Goal: Task Accomplishment & Management: Complete application form

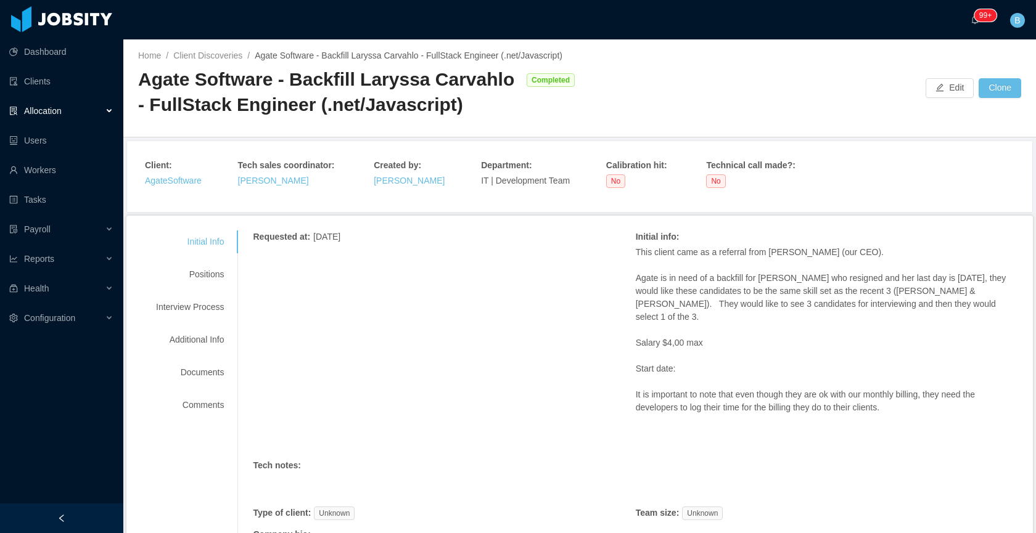
click at [455, 126] on div "Agate Software - Backfill Laryssa Carvahlo - FullStack Engineer (.net/Javascrip…" at bounding box center [358, 96] width 441 height 59
click at [911, 259] on p "This client came as a referral from Andres (our CEO)." at bounding box center [827, 252] width 382 height 13
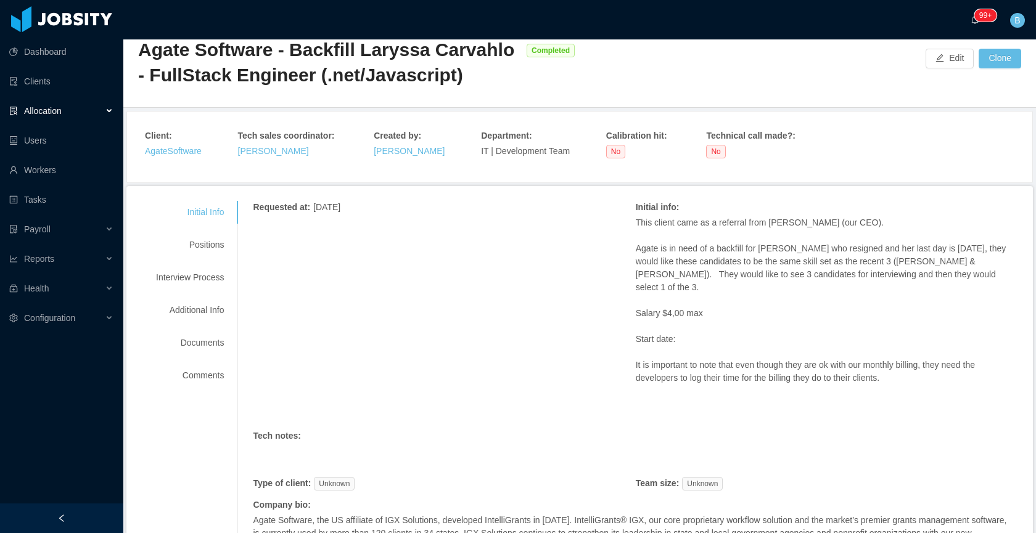
scroll to position [22, 0]
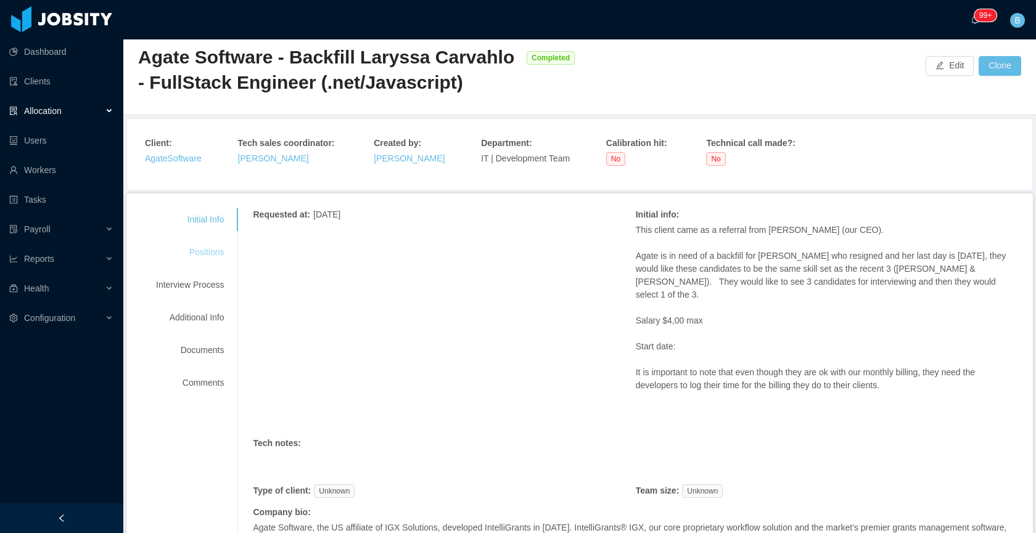
click at [189, 256] on div "Positions" at bounding box center [189, 252] width 97 height 23
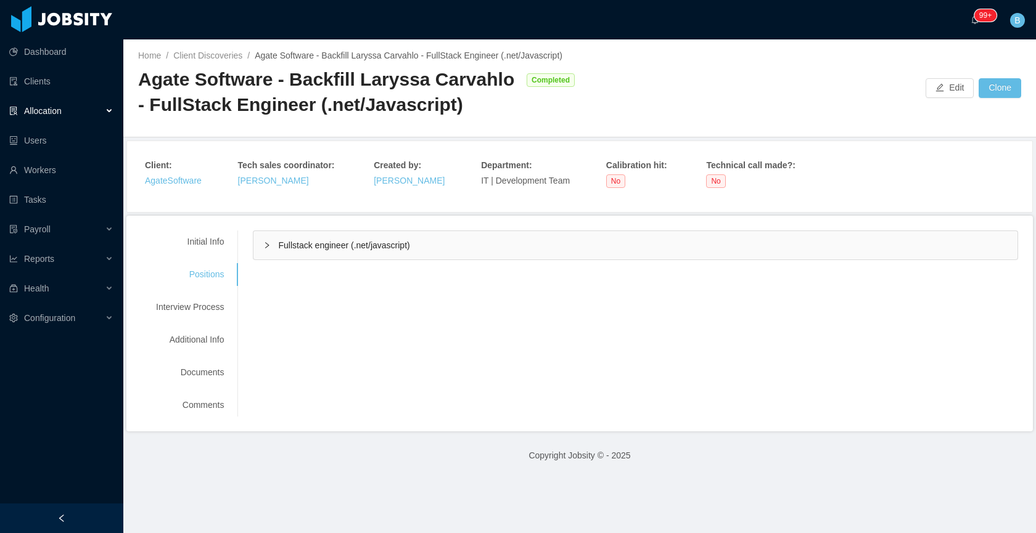
scroll to position [0, 0]
click at [372, 252] on div "Fullstack engineer (.net/javascript)" at bounding box center [635, 245] width 764 height 28
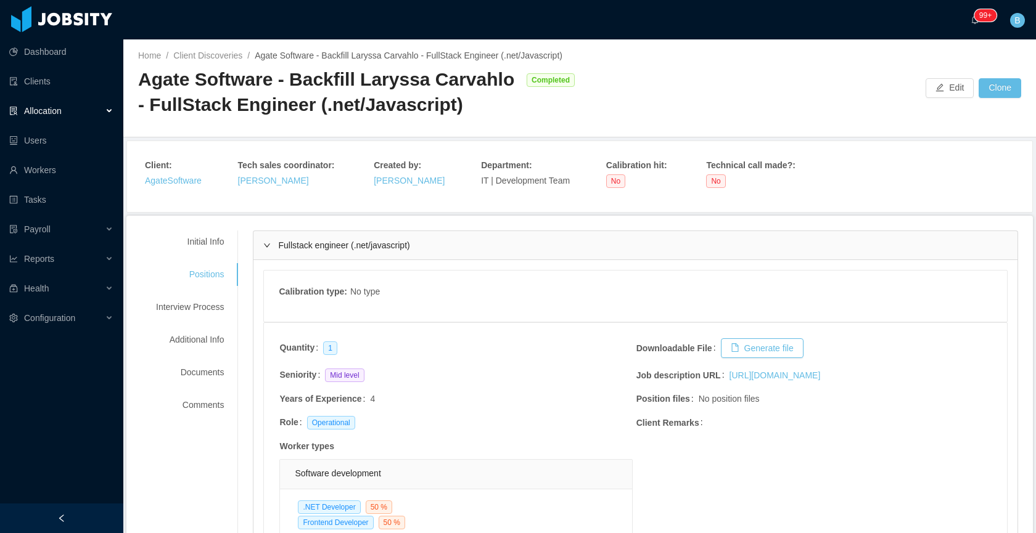
click at [487, 260] on div "Fullstack engineer (.net/javascript)" at bounding box center [635, 245] width 764 height 28
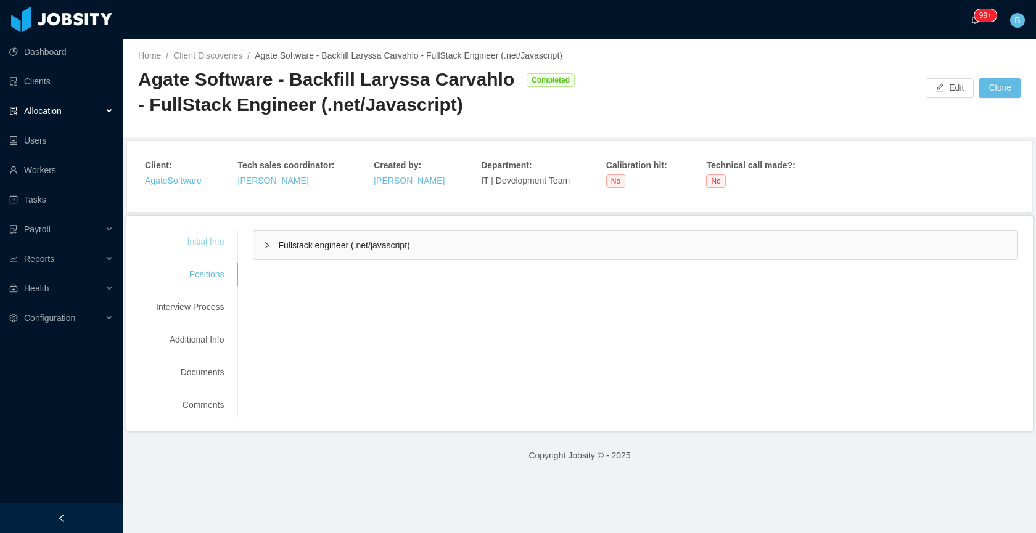
click at [220, 253] on div "Initial Info" at bounding box center [189, 242] width 97 height 23
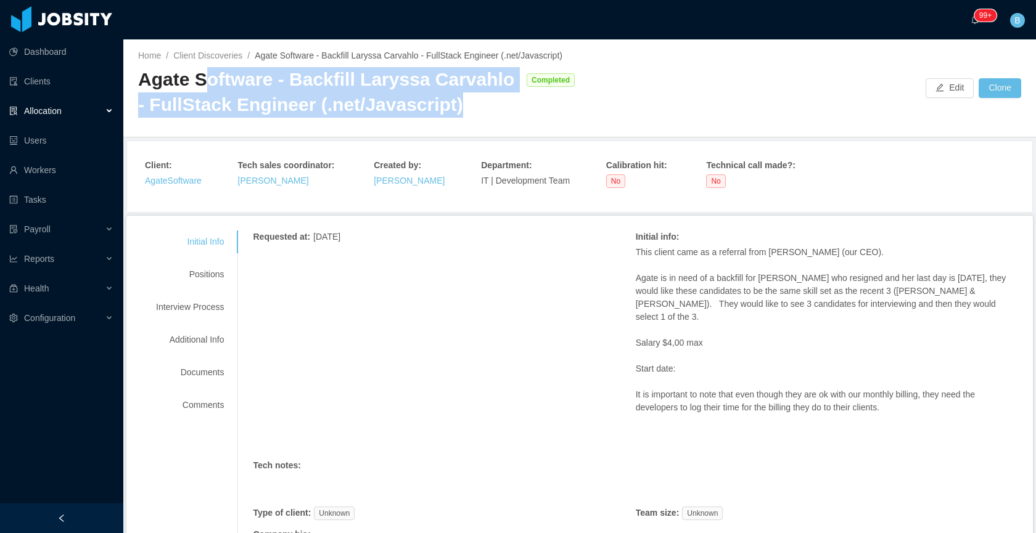
drag, startPoint x: 471, startPoint y: 126, endPoint x: 202, endPoint y: 86, distance: 272.4
click at [202, 86] on div "Agate Software - Backfill Laryssa Carvahlo - FullStack Engineer (.net/Javascrip…" at bounding box center [329, 92] width 382 height 50
copy div "oftware - Backfill Laryssa Carvahlo - FullStack Engineer (.net/Javascript)"
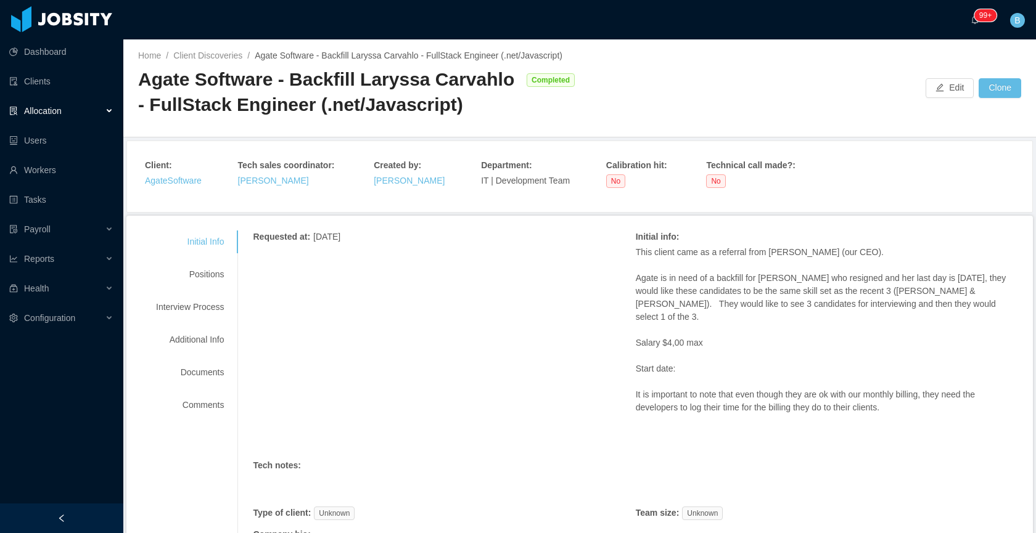
click at [61, 117] on div "Allocation" at bounding box center [61, 111] width 123 height 25
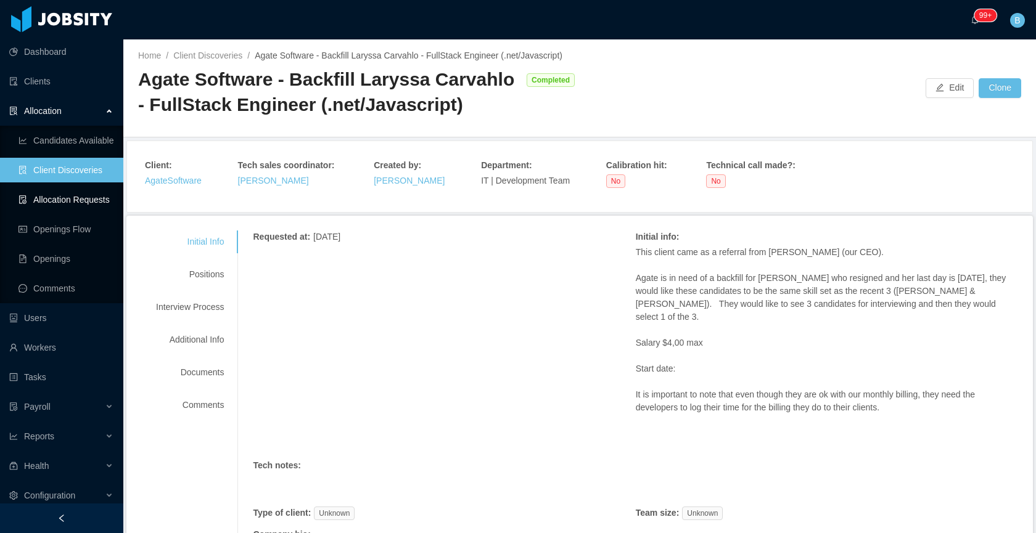
click at [65, 202] on link "Allocation Requests" at bounding box center [65, 199] width 95 height 25
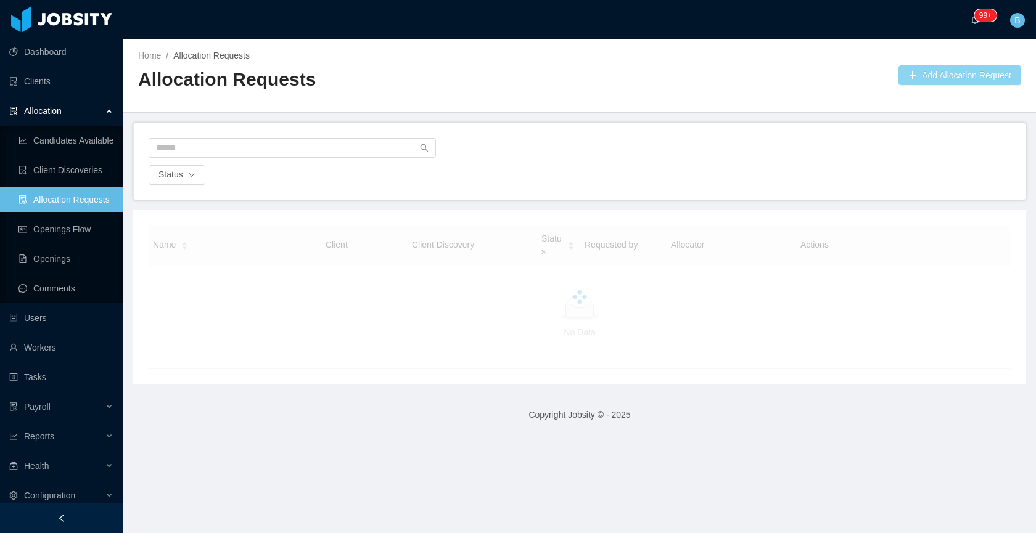
click at [950, 84] on button "Add Allocation Request" at bounding box center [959, 75] width 123 height 20
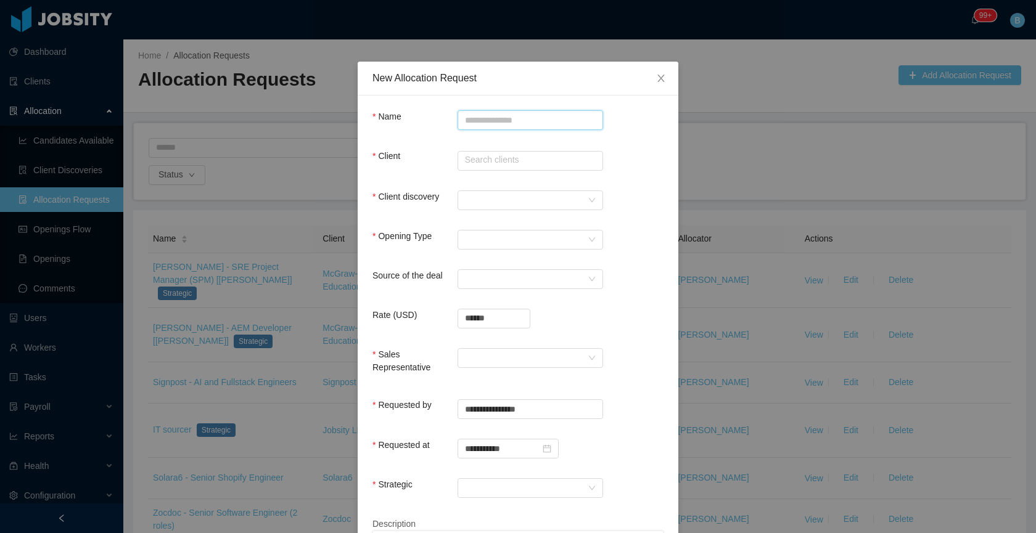
click at [534, 123] on input "Name" at bounding box center [529, 120] width 145 height 20
paste input "**********"
type input "**********"
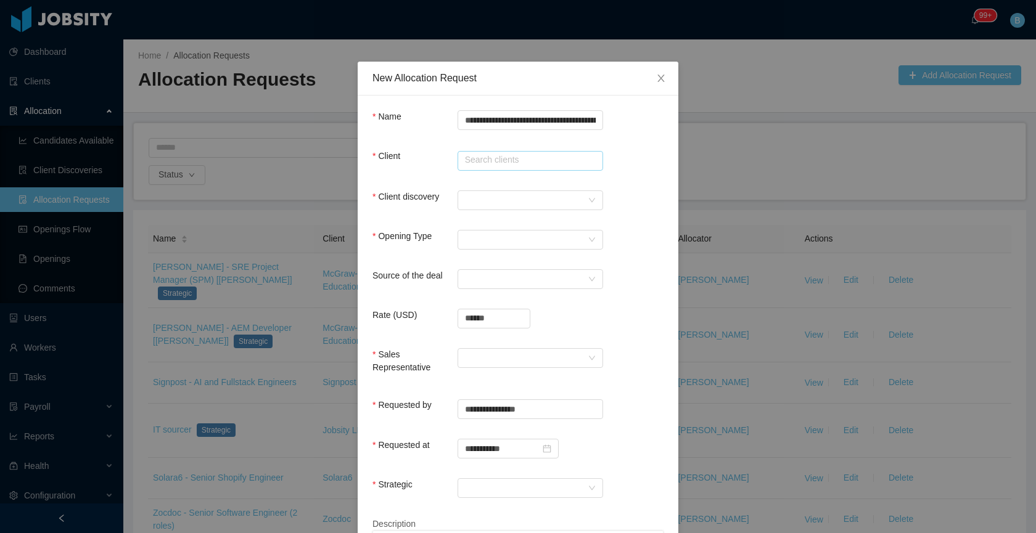
click at [530, 155] on input "text" at bounding box center [529, 161] width 145 height 20
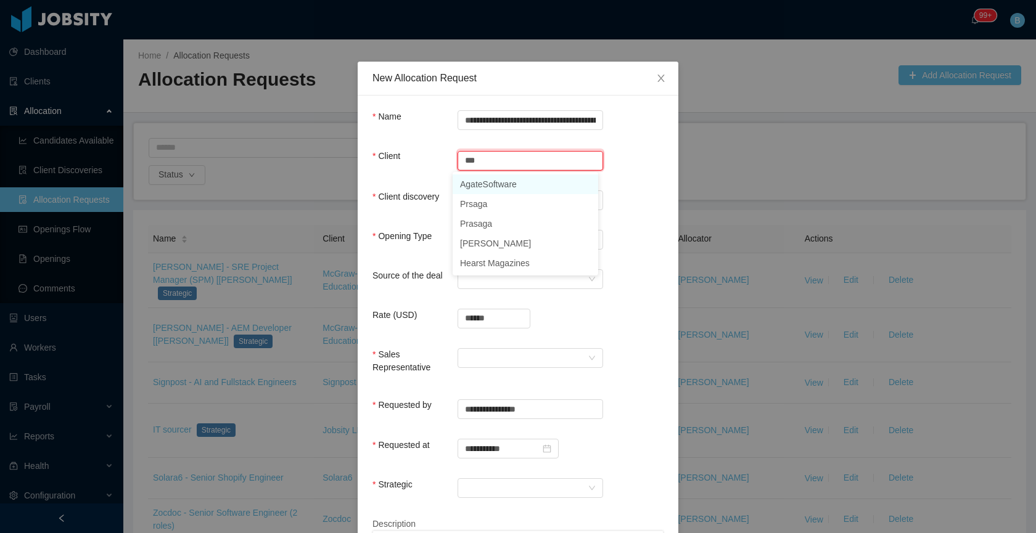
click at [516, 182] on li "AgateSoftware" at bounding box center [524, 184] width 145 height 20
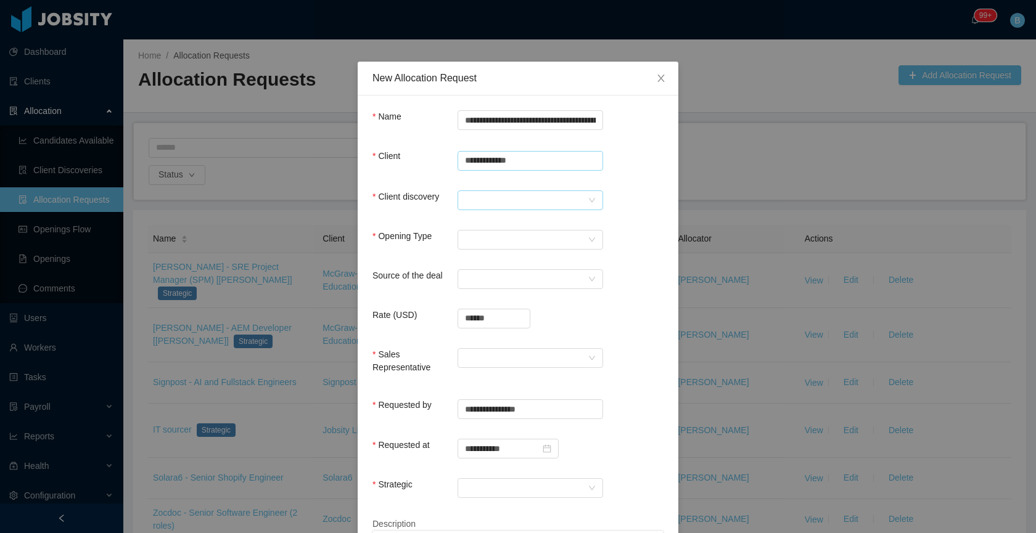
type input "**********"
click at [497, 192] on div at bounding box center [526, 200] width 123 height 18
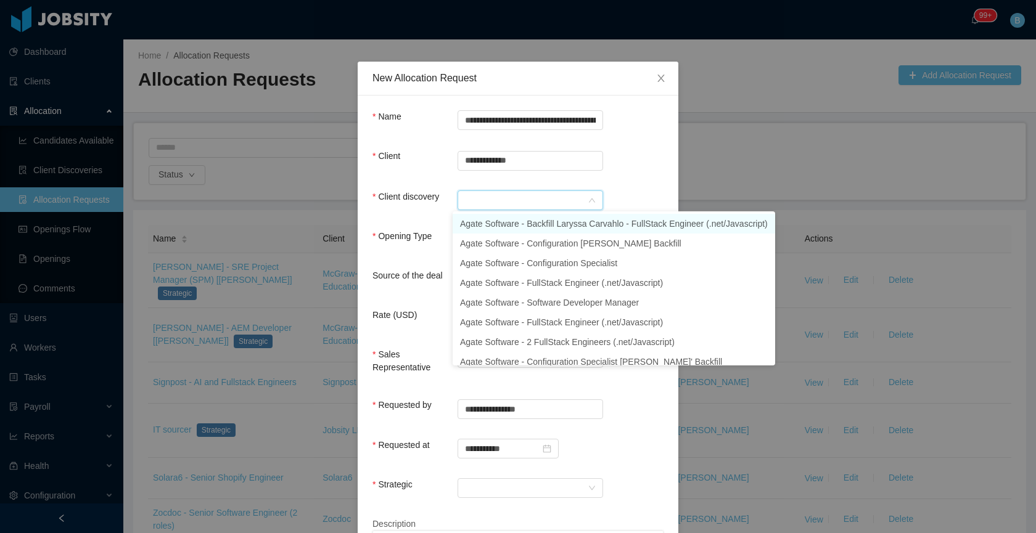
click at [509, 225] on li "Agate Software - Backfill Laryssa Carvahlo - FullStack Engineer (.net/Javascrip…" at bounding box center [613, 224] width 322 height 20
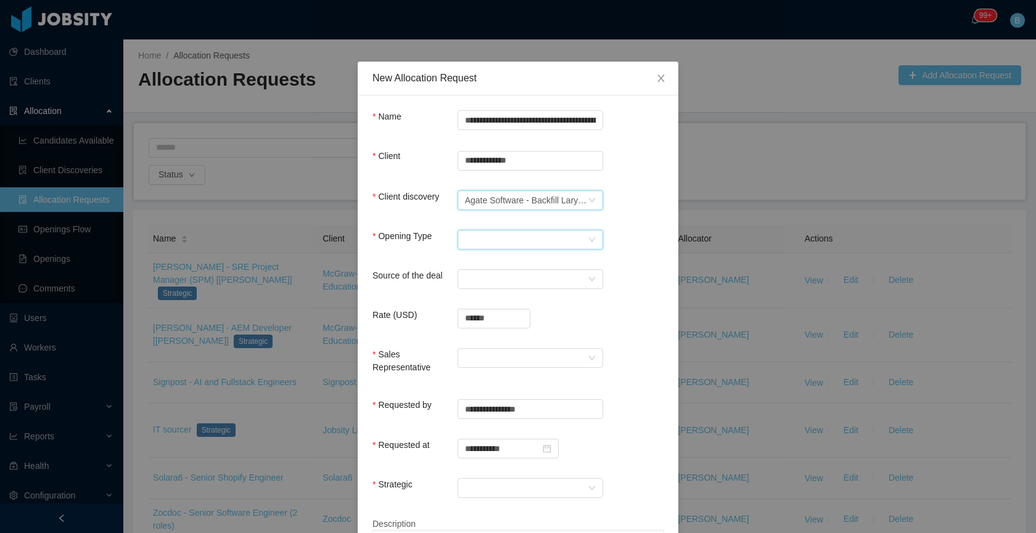
click at [497, 237] on div "Select Opening Type" at bounding box center [526, 240] width 123 height 18
click at [484, 303] on li "Backfill" at bounding box center [524, 303] width 145 height 20
click at [509, 282] on div "Search workers..." at bounding box center [526, 279] width 123 height 18
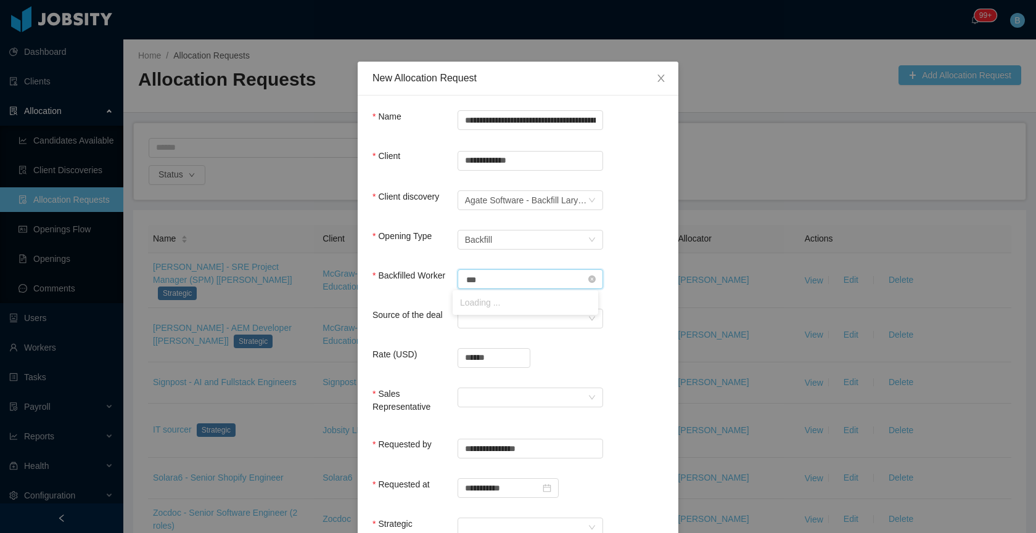
type input "****"
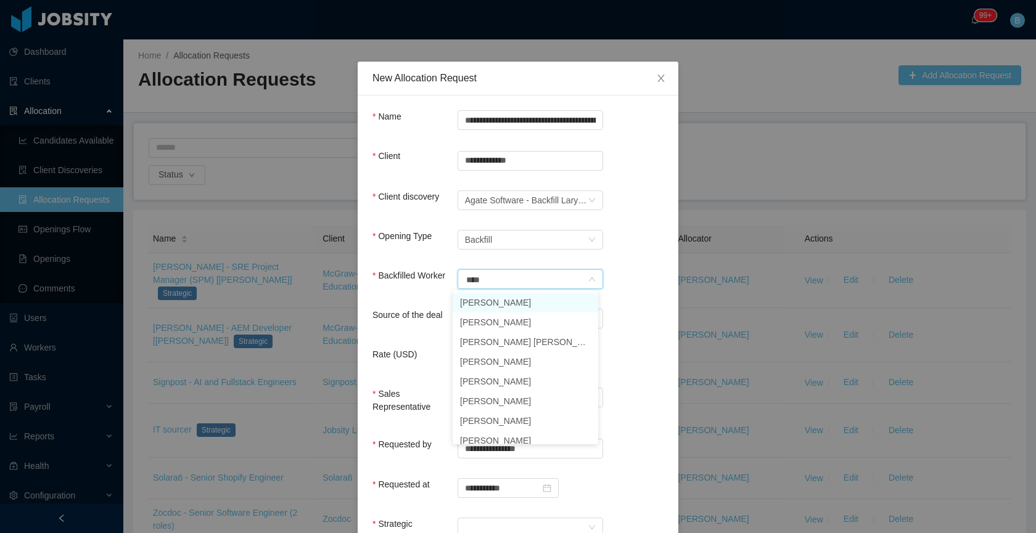
click at [518, 311] on li "Laryssa Carvalho" at bounding box center [524, 303] width 145 height 20
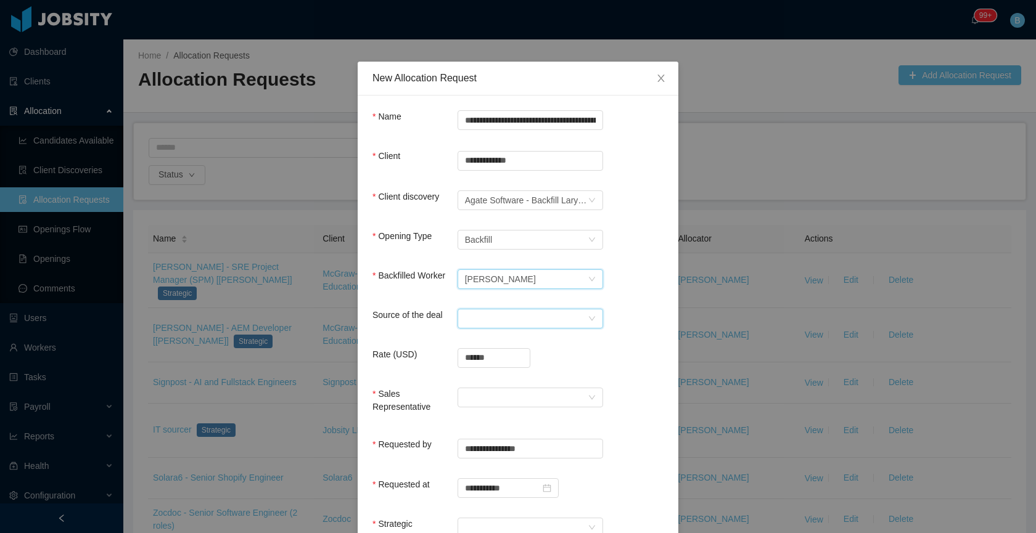
click at [526, 319] on div "Select a Source" at bounding box center [526, 318] width 123 height 18
click at [493, 345] on li "CSM" at bounding box center [524, 342] width 145 height 20
click at [531, 407] on div "Sales Representative" at bounding box center [517, 406] width 291 height 36
click at [525, 402] on div at bounding box center [526, 397] width 123 height 18
click at [495, 423] on li "[PERSON_NAME]" at bounding box center [524, 421] width 145 height 20
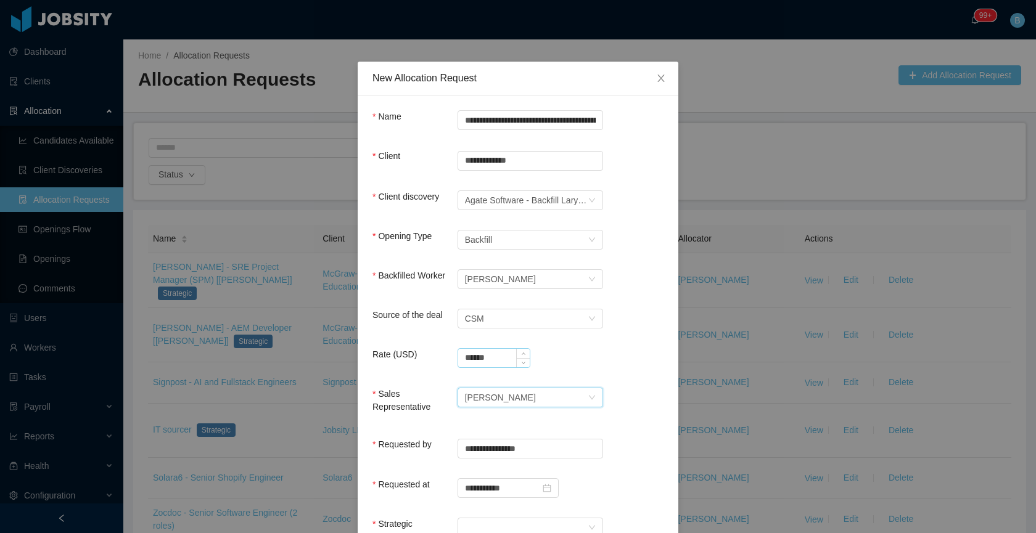
click at [493, 352] on input "******" at bounding box center [494, 358] width 72 height 18
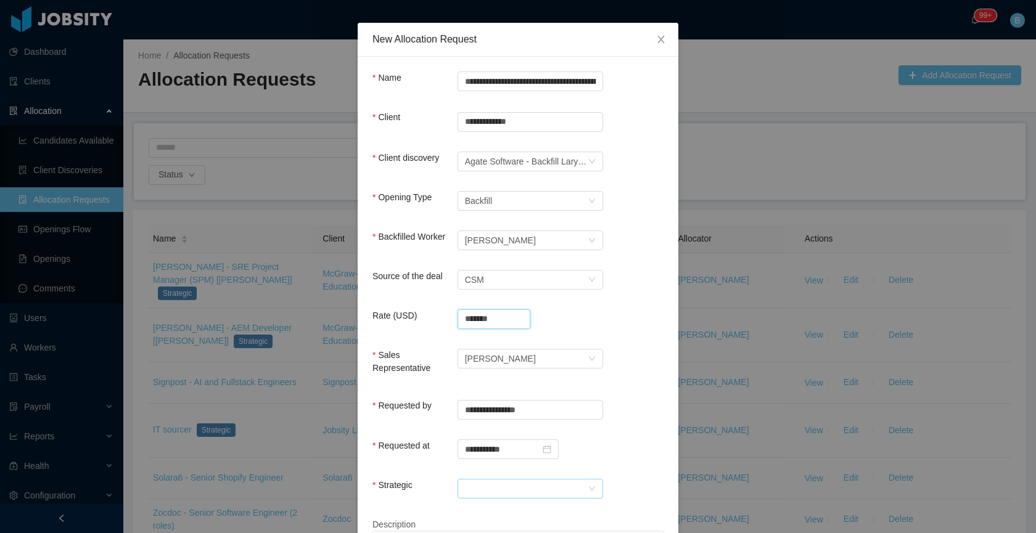
scroll to position [47, 0]
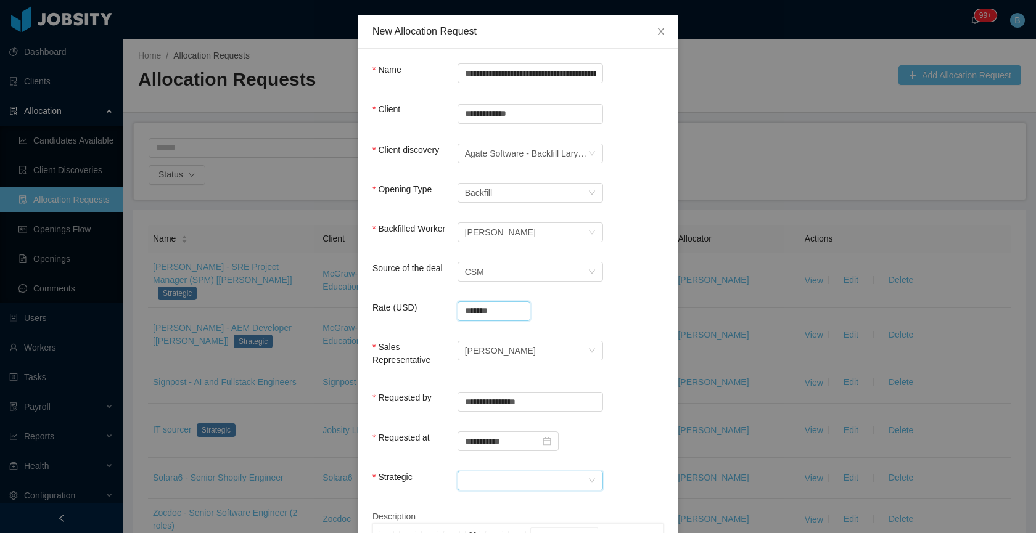
type input "**********"
click at [564, 478] on div at bounding box center [526, 481] width 123 height 18
click at [507, 456] on li "No" at bounding box center [524, 454] width 145 height 20
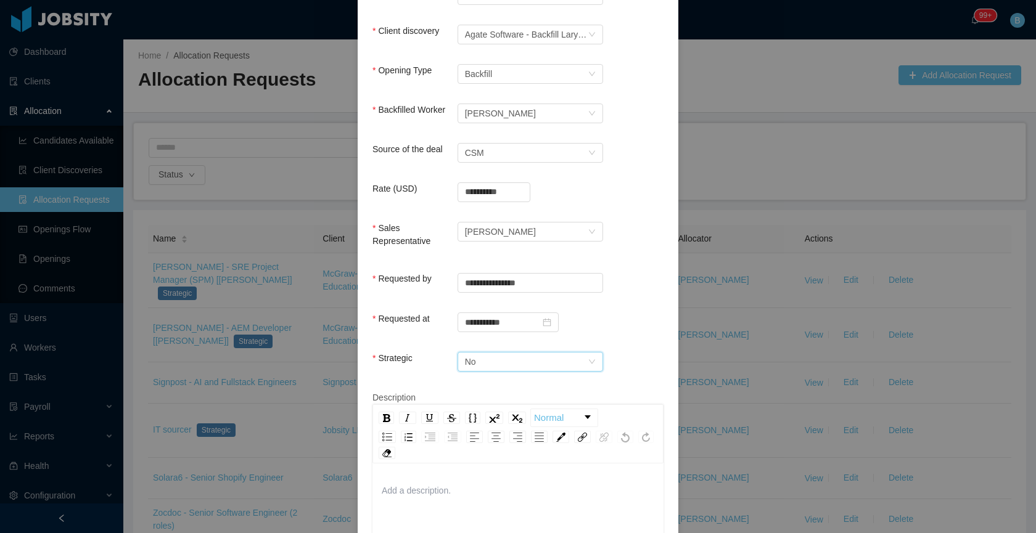
scroll to position [234, 0]
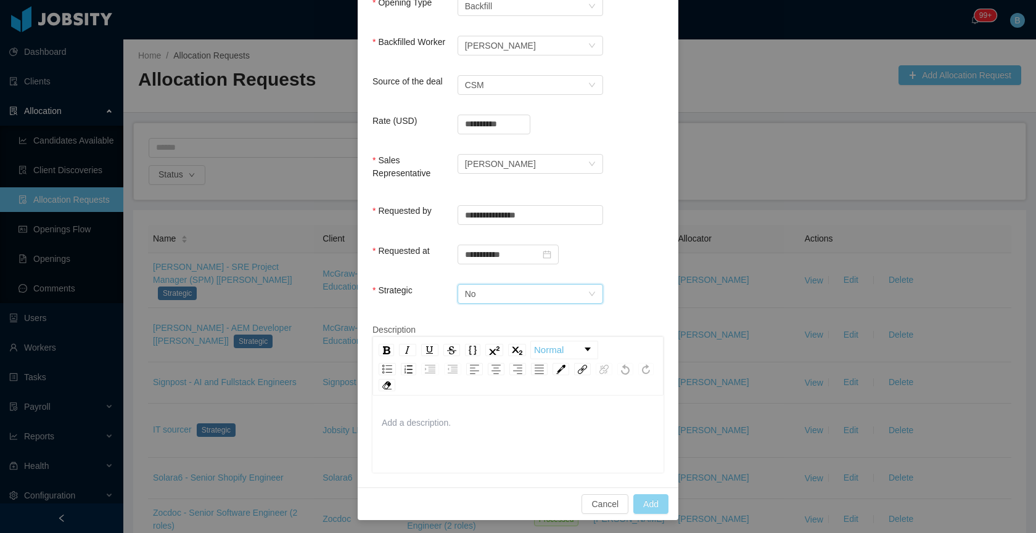
click at [656, 506] on button "Add" at bounding box center [650, 504] width 35 height 20
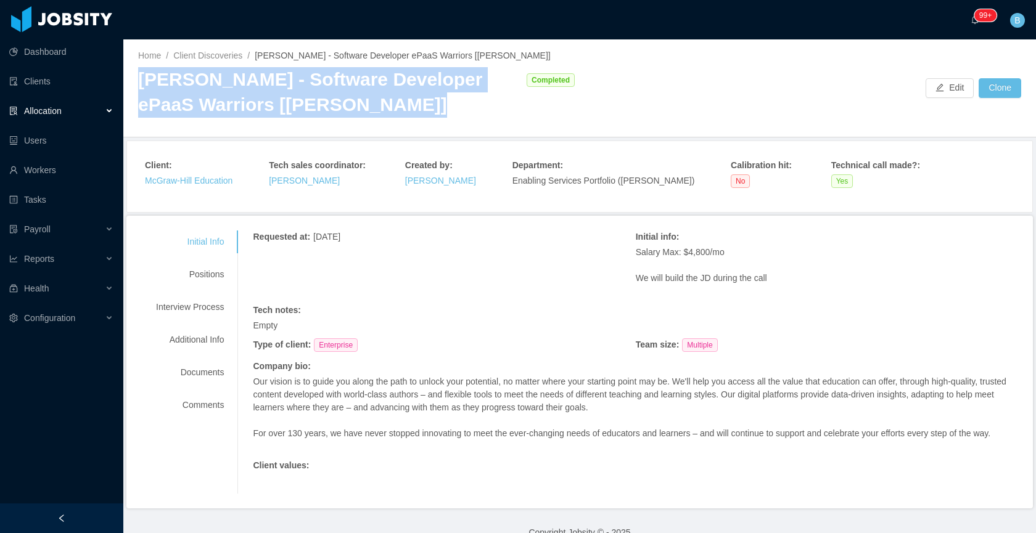
drag, startPoint x: 420, startPoint y: 107, endPoint x: 145, endPoint y: 86, distance: 275.8
click at [144, 86] on div "[PERSON_NAME] - Software Developer ePaaS Warriors [[PERSON_NAME]]" at bounding box center [329, 92] width 382 height 50
copy div "McGraw-Hill - Software Developer ePaaS Warriors [Mohammed Zayeem]"
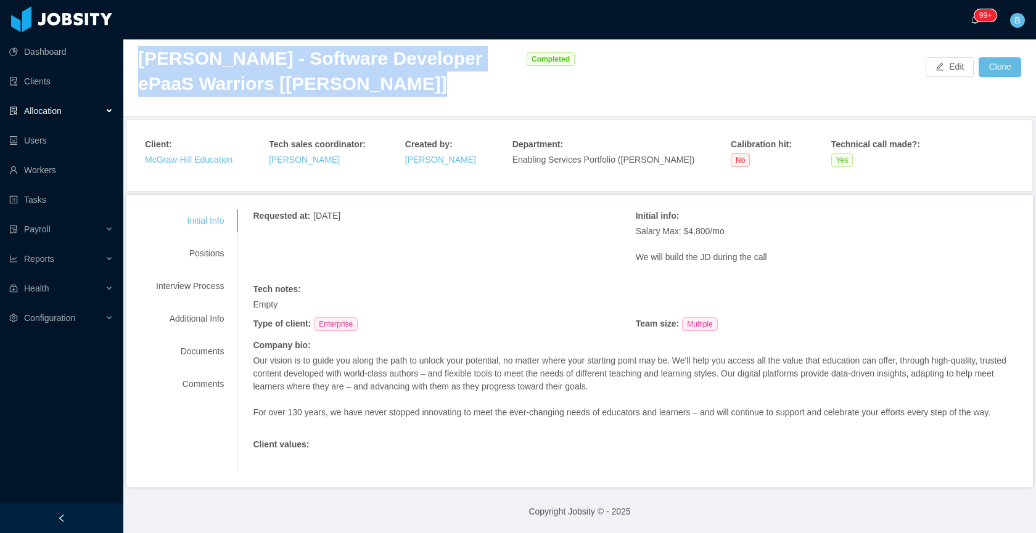
scroll to position [34, 0]
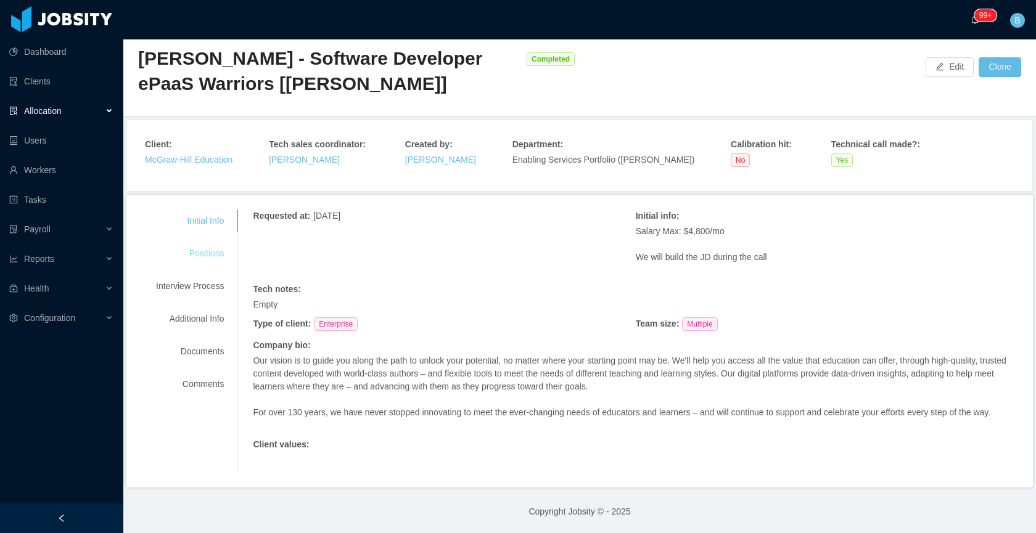
click at [204, 242] on div "Positions" at bounding box center [189, 253] width 97 height 23
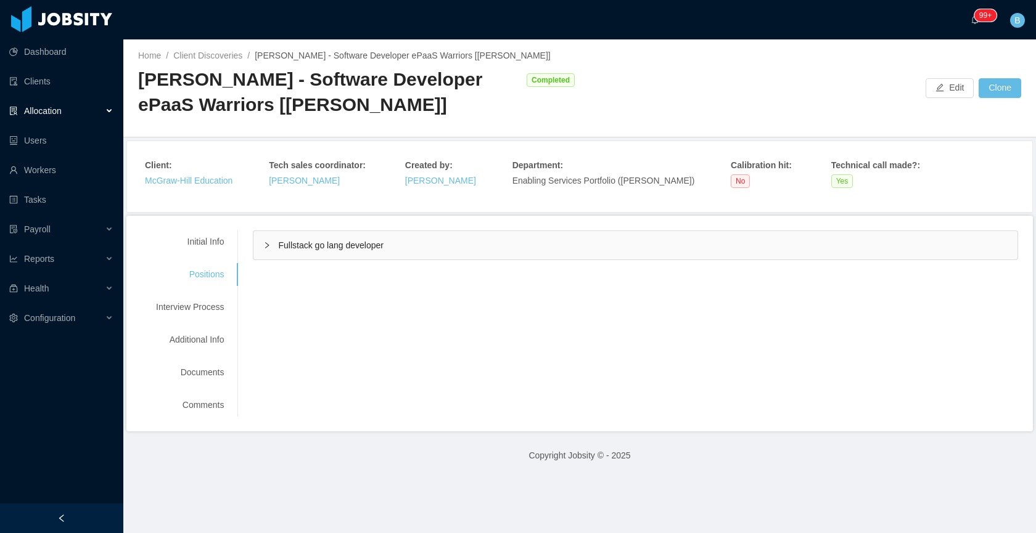
scroll to position [0, 0]
click at [406, 248] on div "Fullstack go lang developer" at bounding box center [635, 245] width 764 height 28
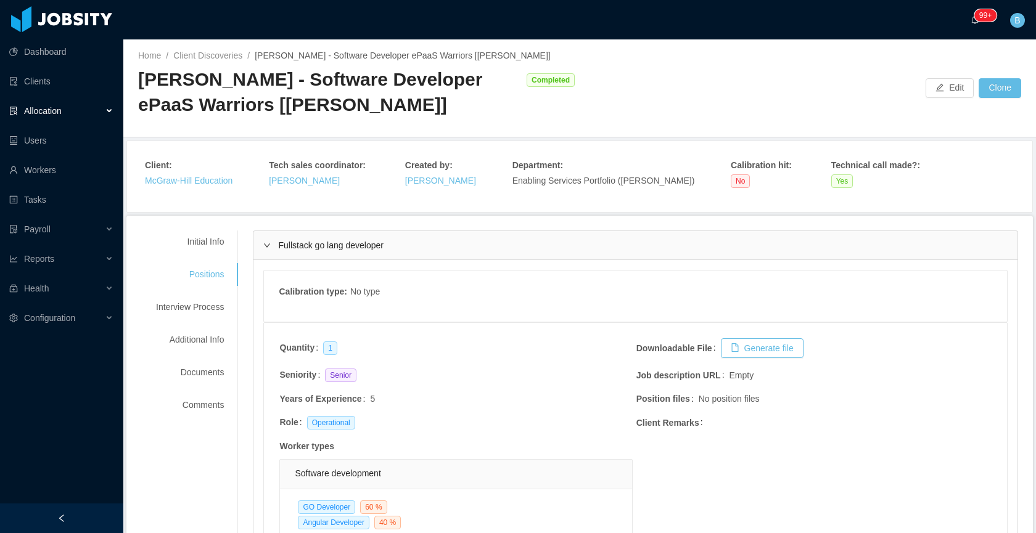
click at [407, 247] on div "Fullstack go lang developer" at bounding box center [635, 245] width 764 height 28
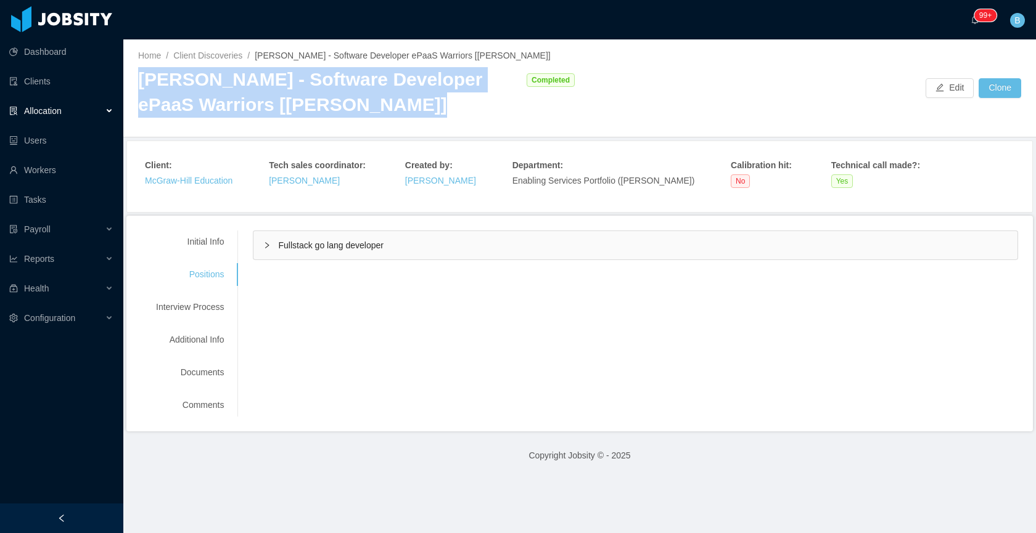
drag, startPoint x: 409, startPoint y: 113, endPoint x: 181, endPoint y: 84, distance: 229.4
click at [147, 82] on div "McGraw-Hill - Software Developer ePaaS Warriors [Mohammed Zayeem]" at bounding box center [329, 92] width 382 height 50
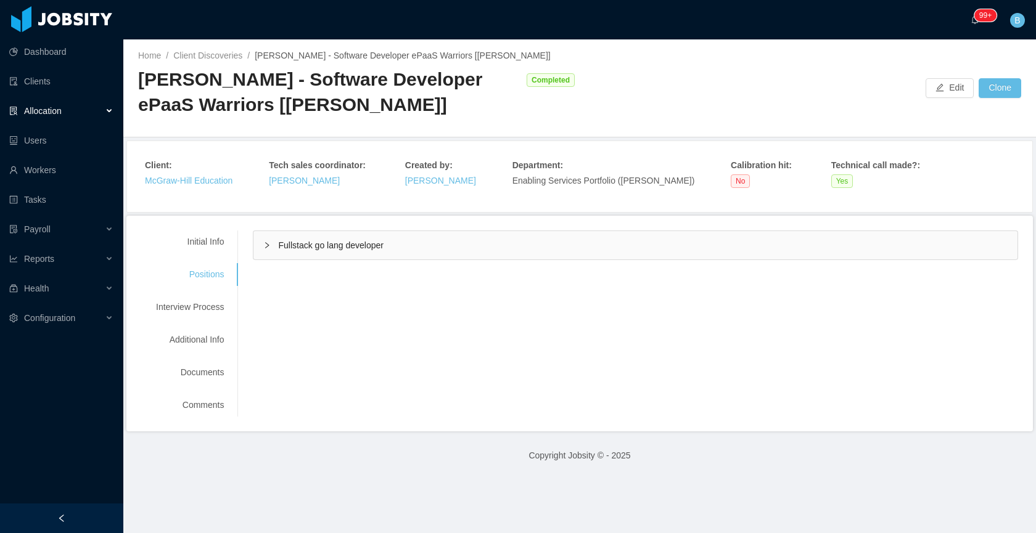
click at [431, 106] on div "McGraw-Hill - Software Developer ePaaS Warriors [Mohammed Zayeem]" at bounding box center [329, 92] width 382 height 50
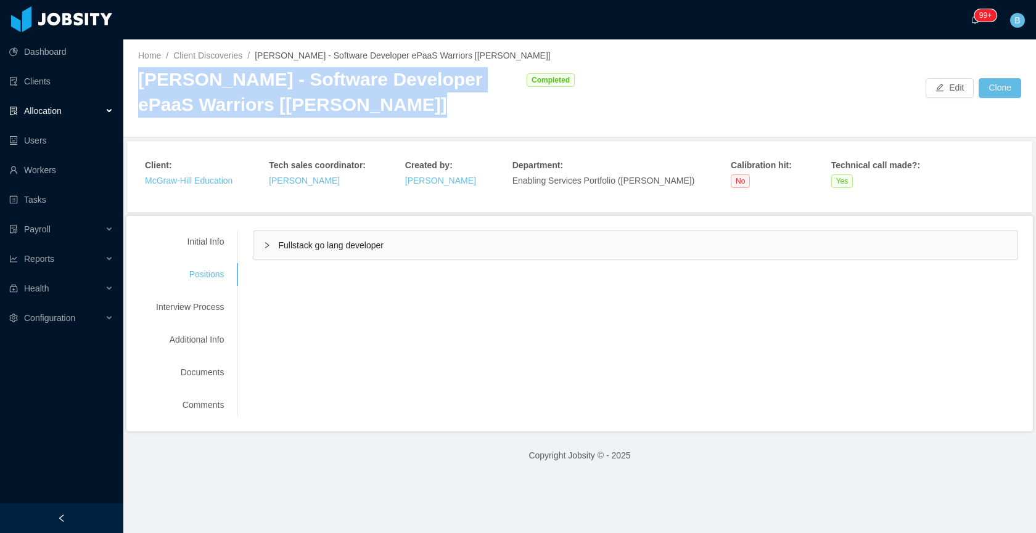
drag, startPoint x: 416, startPoint y: 109, endPoint x: 139, endPoint y: 84, distance: 277.9
click at [139, 84] on div "McGraw-Hill - Software Developer ePaaS Warriors [Mohammed Zayeem]" at bounding box center [329, 92] width 382 height 50
copy div "McGraw-Hill - Software Developer ePaaS Warriors [Mohammed Zayeem]"
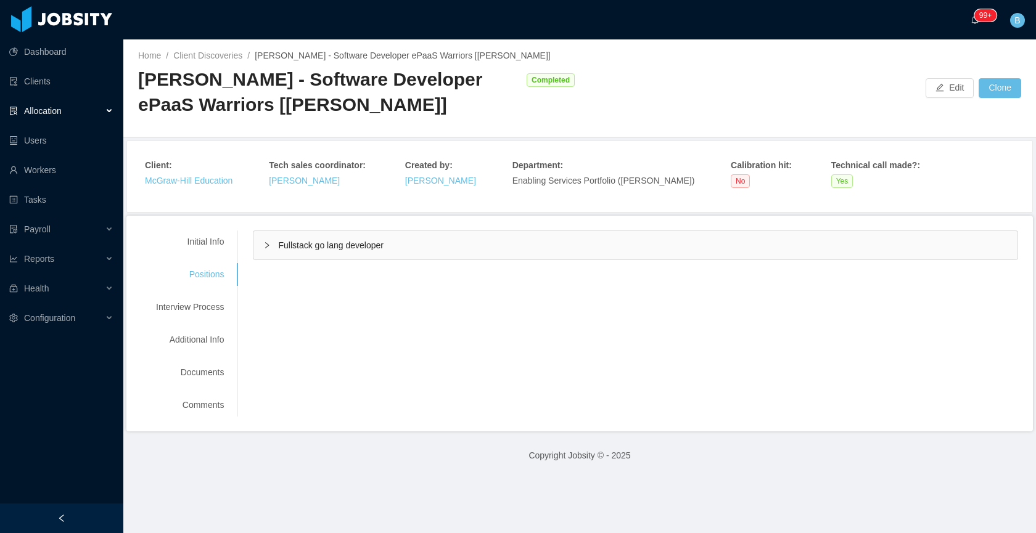
click at [60, 109] on span "Allocation" at bounding box center [43, 111] width 38 height 10
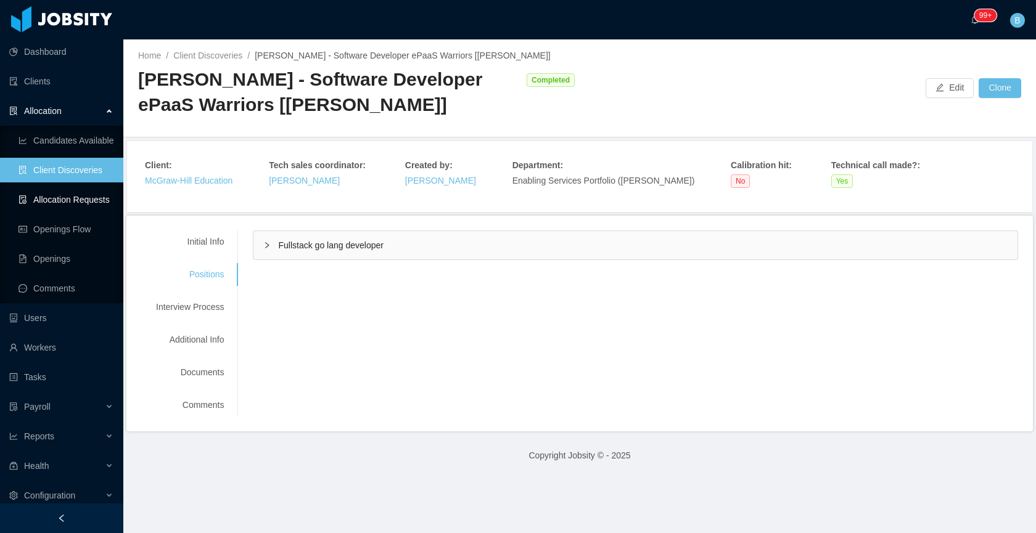
click at [43, 192] on link "Allocation Requests" at bounding box center [65, 199] width 95 height 25
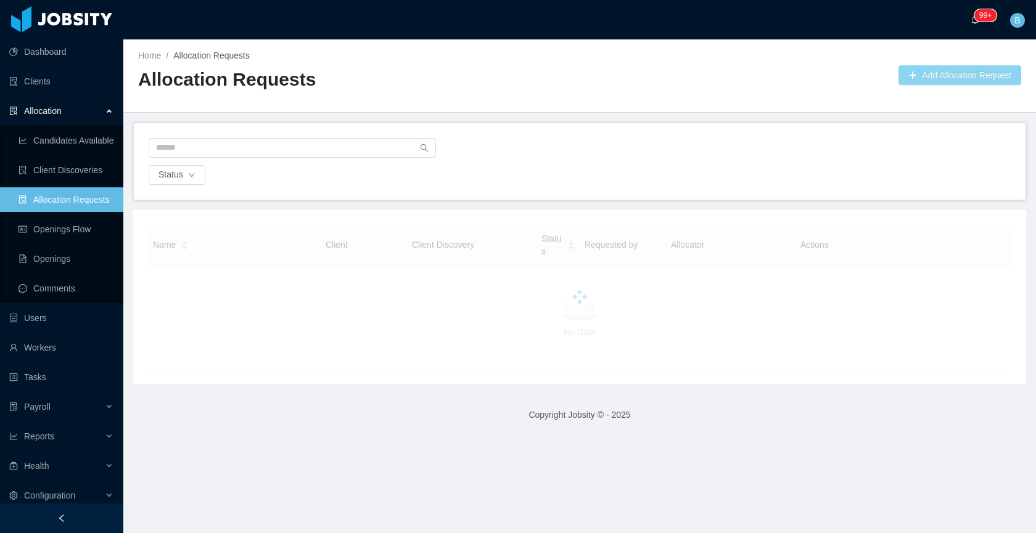
click at [926, 70] on button "Add Allocation Request" at bounding box center [959, 75] width 123 height 20
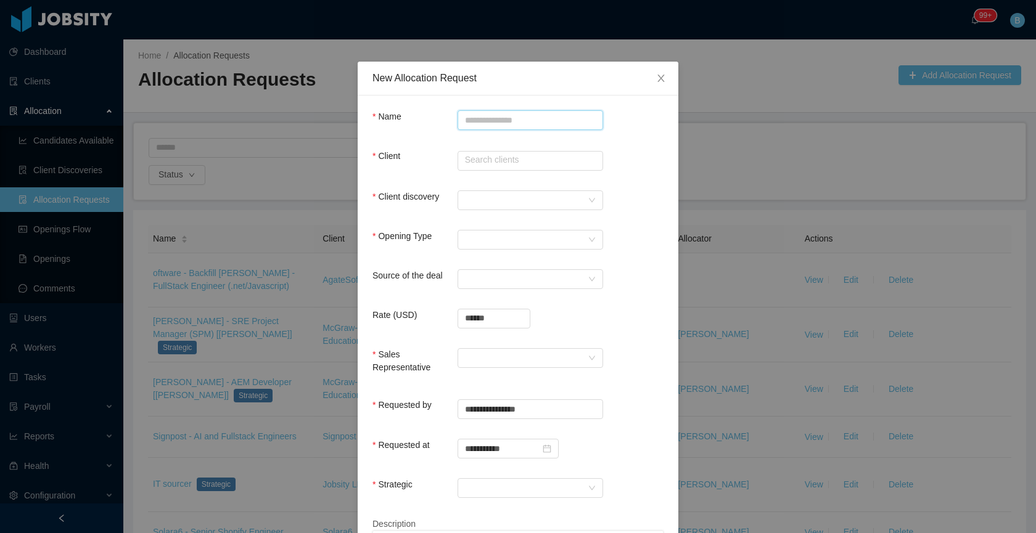
click at [507, 122] on input "Name" at bounding box center [529, 120] width 145 height 20
paste input "**********"
type input "**********"
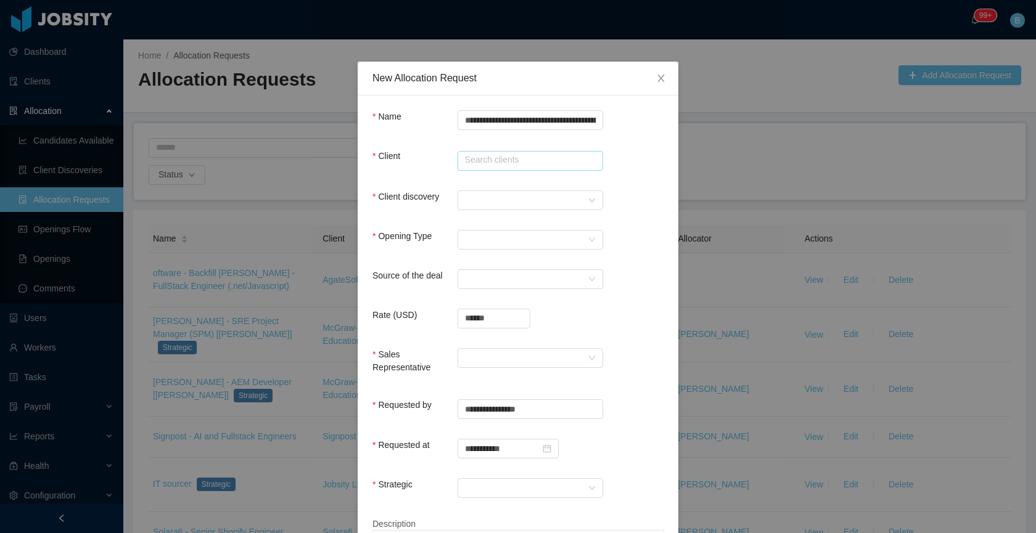
click at [497, 159] on input "text" at bounding box center [529, 161] width 145 height 20
click at [497, 184] on li "McGraw-Hill Education" at bounding box center [524, 184] width 145 height 20
type input "**********"
click at [488, 199] on div at bounding box center [526, 200] width 123 height 18
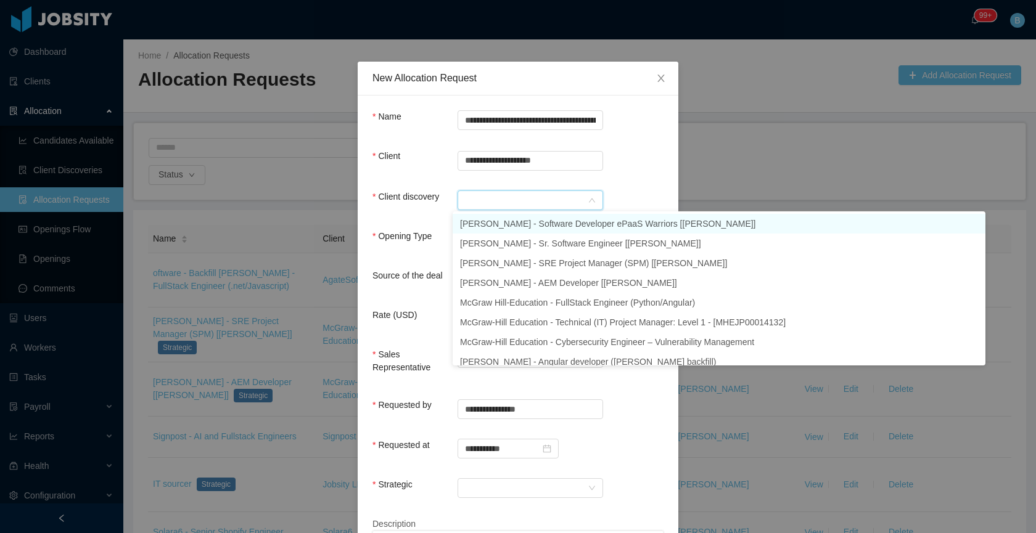
click at [491, 226] on li "McGraw-Hill - Software Developer ePaaS Warriors [Mohammed Zayeem]" at bounding box center [718, 224] width 533 height 20
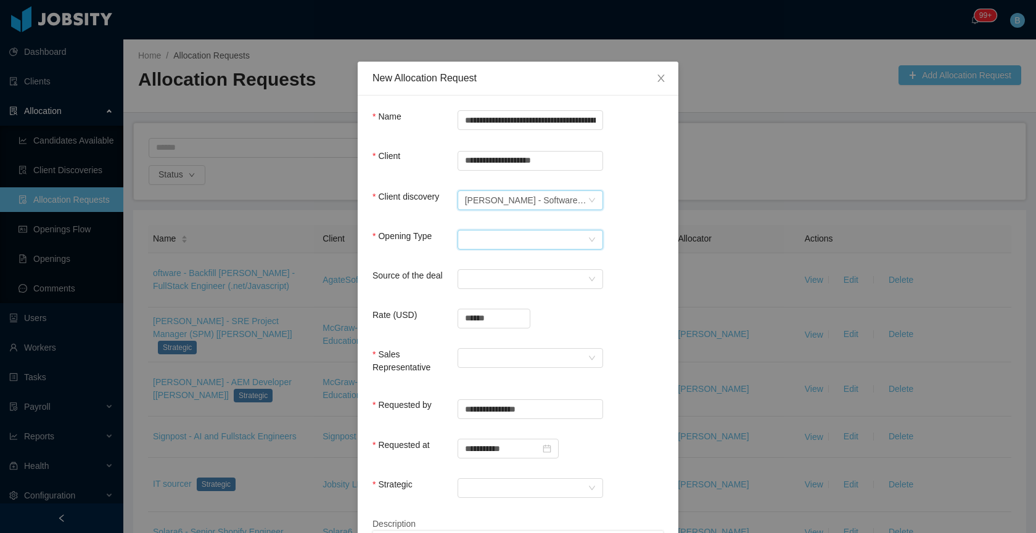
click at [474, 246] on div "Select Opening Type" at bounding box center [526, 240] width 123 height 18
click at [483, 280] on li "Upsale" at bounding box center [524, 283] width 145 height 20
click at [504, 282] on div "Select a Source" at bounding box center [526, 279] width 123 height 18
click at [494, 305] on li "CSM" at bounding box center [524, 303] width 145 height 20
click at [496, 323] on input "******" at bounding box center [494, 318] width 72 height 18
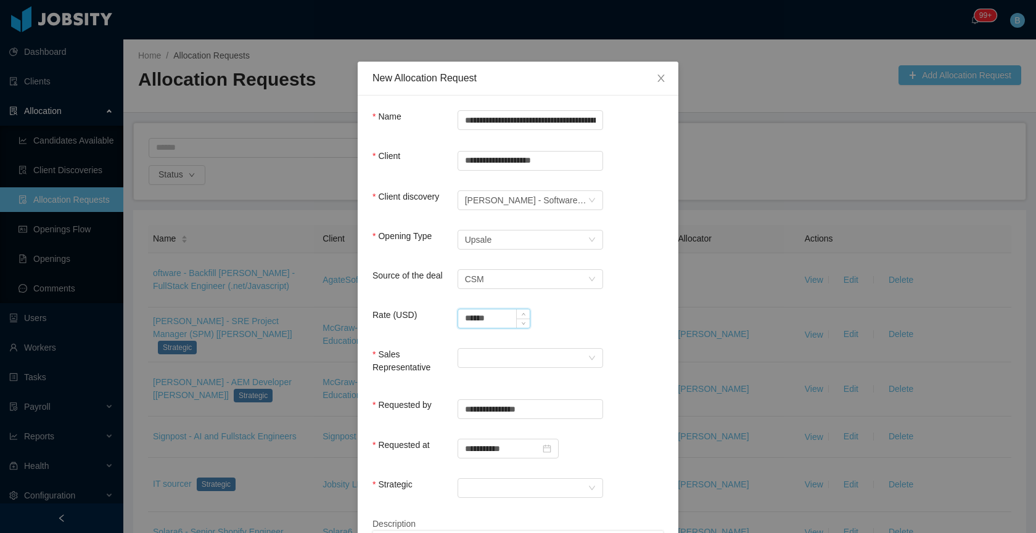
click at [496, 323] on input "******" at bounding box center [494, 318] width 72 height 18
type input "**********"
click at [504, 359] on div at bounding box center [526, 358] width 123 height 18
click at [500, 381] on li "[PERSON_NAME]" at bounding box center [524, 382] width 145 height 20
drag, startPoint x: 491, startPoint y: 489, endPoint x: 499, endPoint y: 493, distance: 9.1
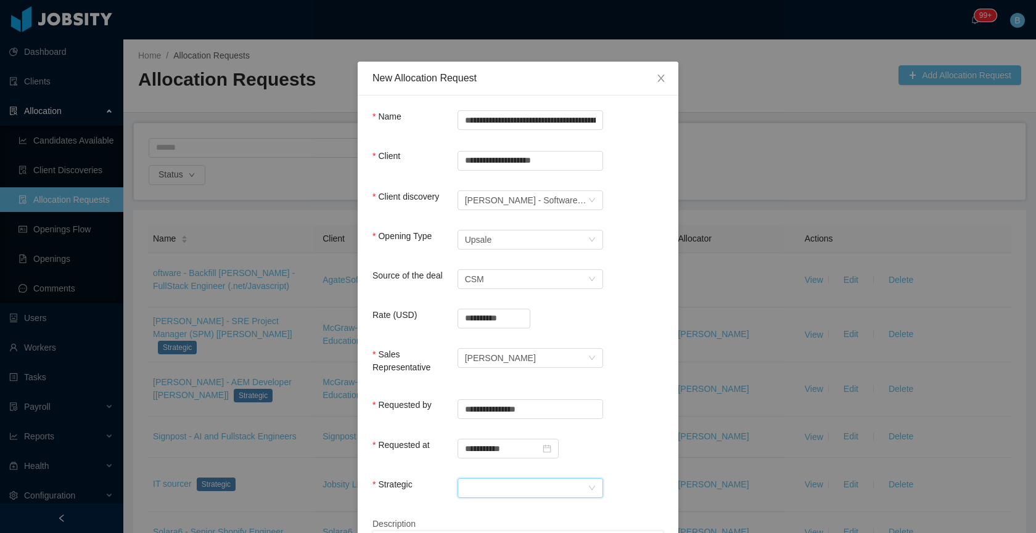
click at [492, 489] on div at bounding box center [526, 488] width 123 height 18
click at [494, 439] on li "Yes" at bounding box center [524, 442] width 145 height 20
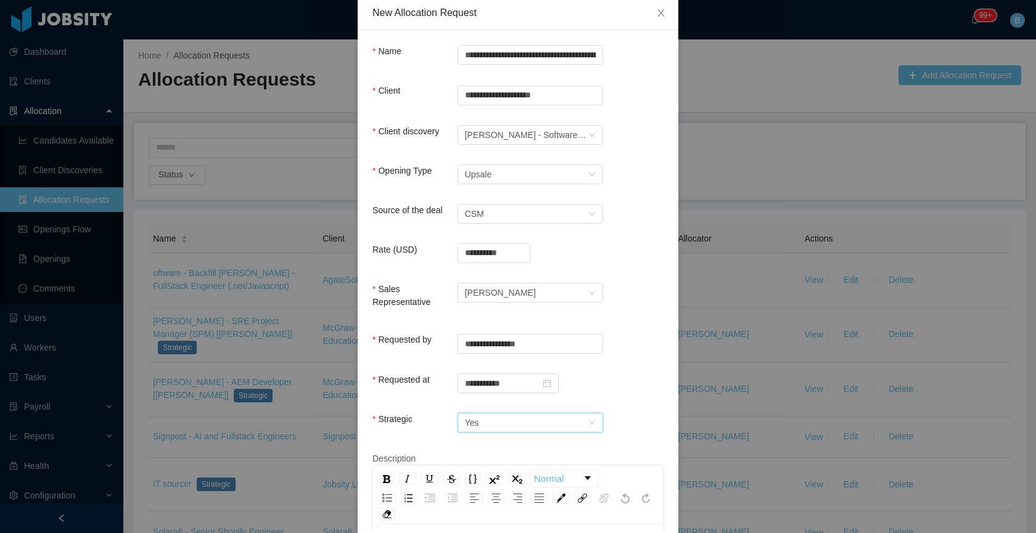
scroll to position [194, 0]
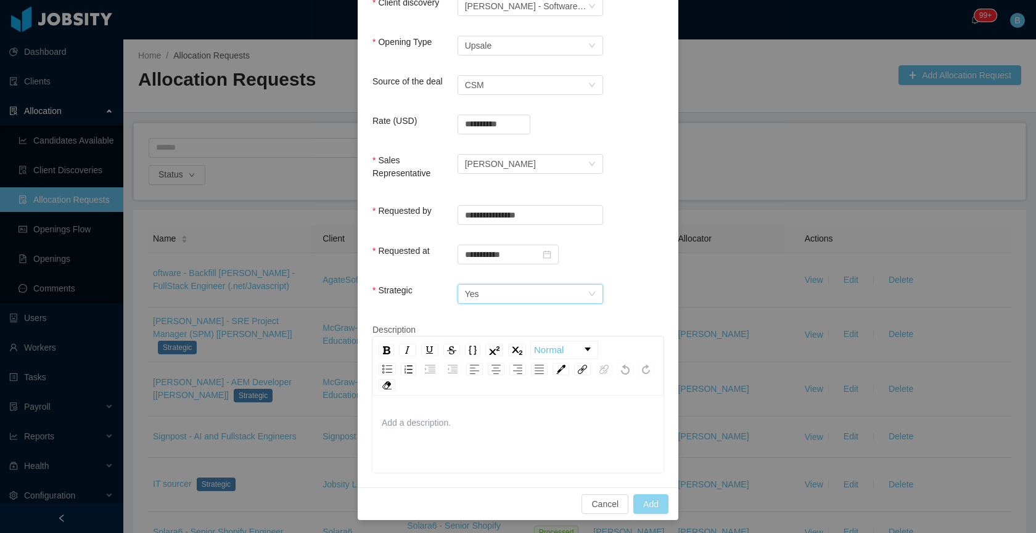
click at [651, 503] on button "Add" at bounding box center [650, 504] width 35 height 20
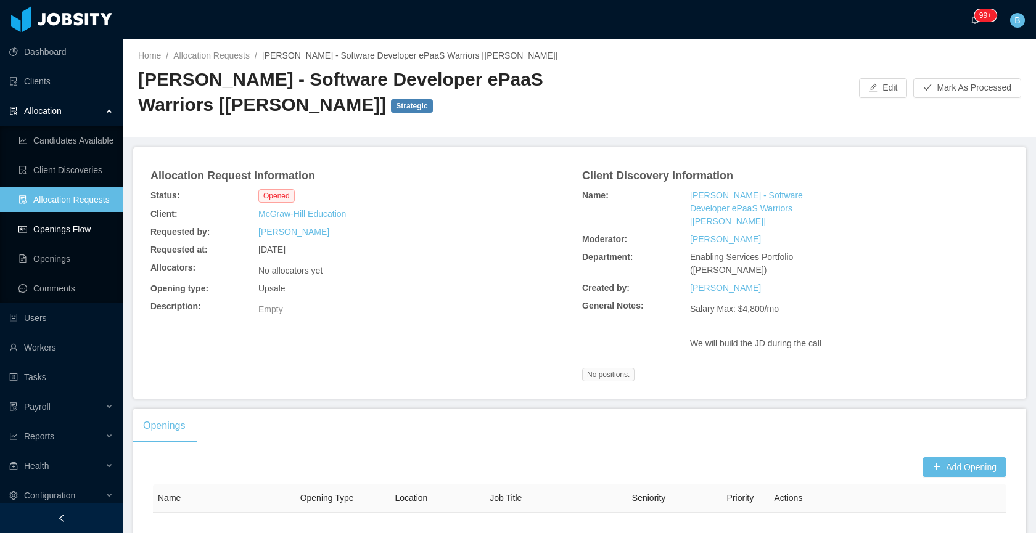
click at [63, 223] on link "Openings Flow" at bounding box center [65, 229] width 95 height 25
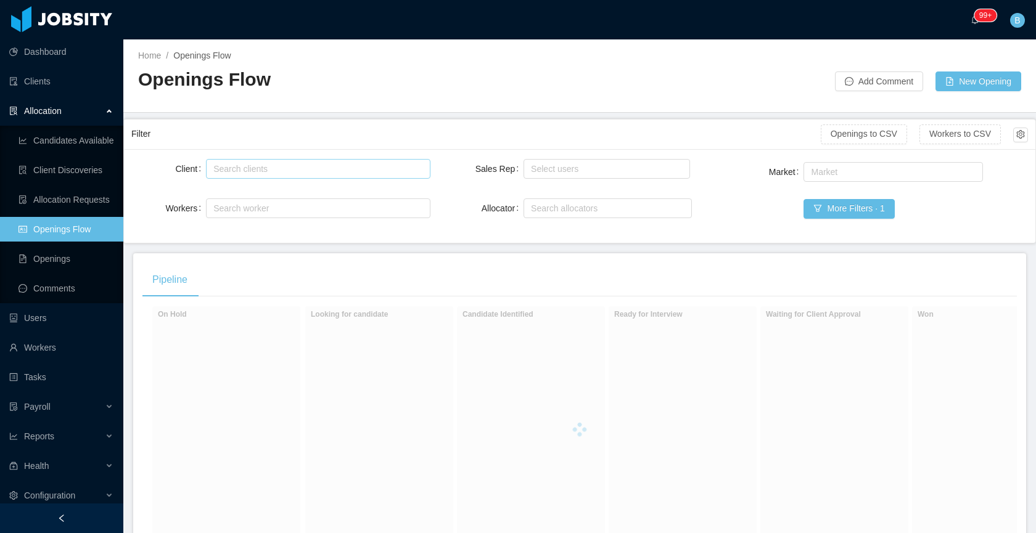
click at [300, 170] on div "Search clients" at bounding box center [314, 169] width 203 height 12
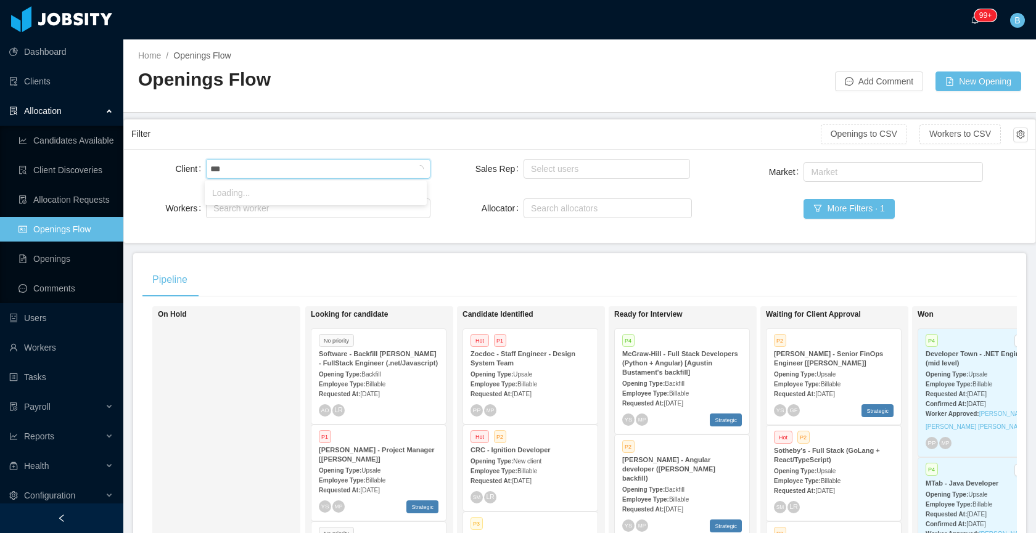
type input "****"
click at [308, 188] on li "Kenect" at bounding box center [316, 193] width 222 height 20
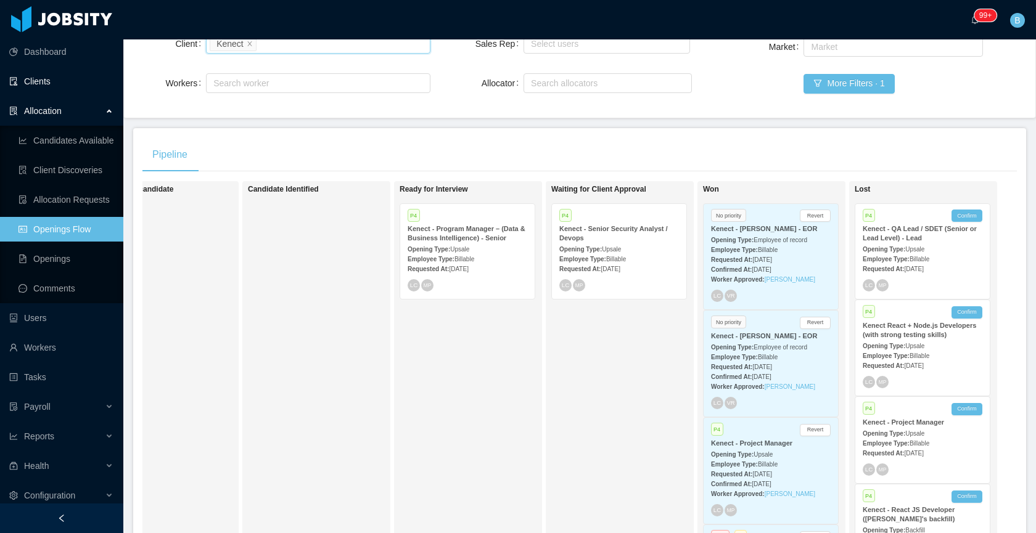
click at [95, 80] on link "Clients" at bounding box center [61, 81] width 104 height 25
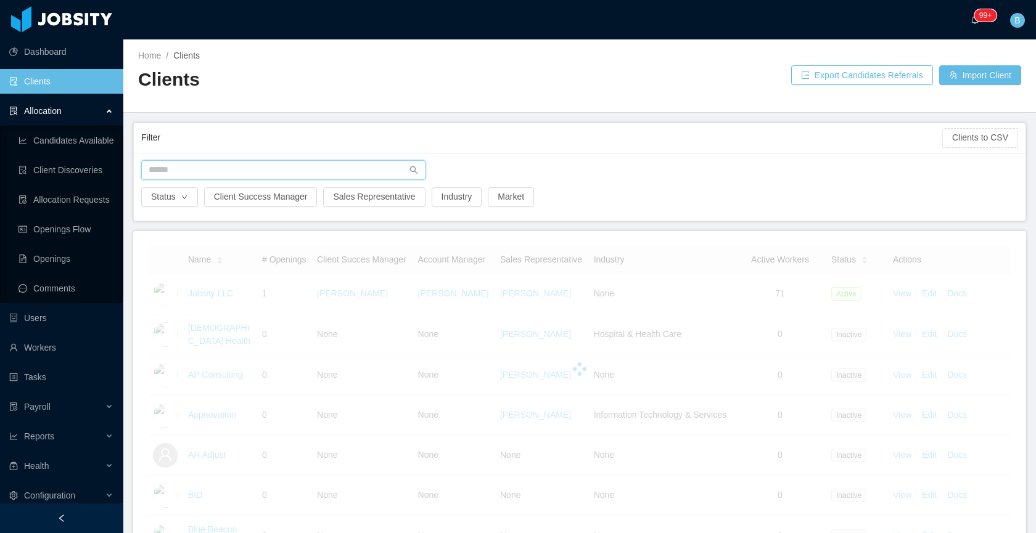
click at [281, 168] on input "text" at bounding box center [283, 170] width 284 height 20
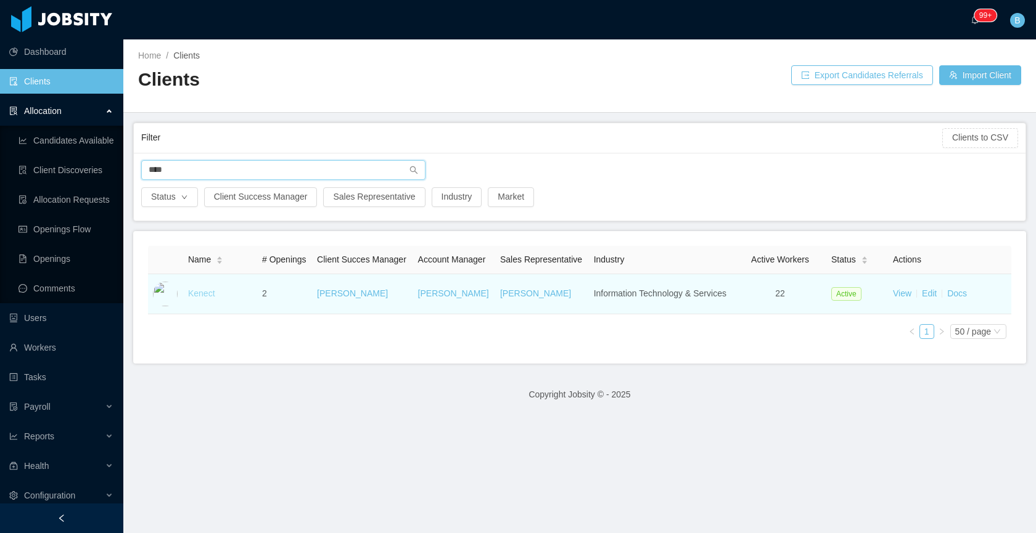
type input "****"
click at [197, 298] on link "Kenect" at bounding box center [201, 293] width 27 height 10
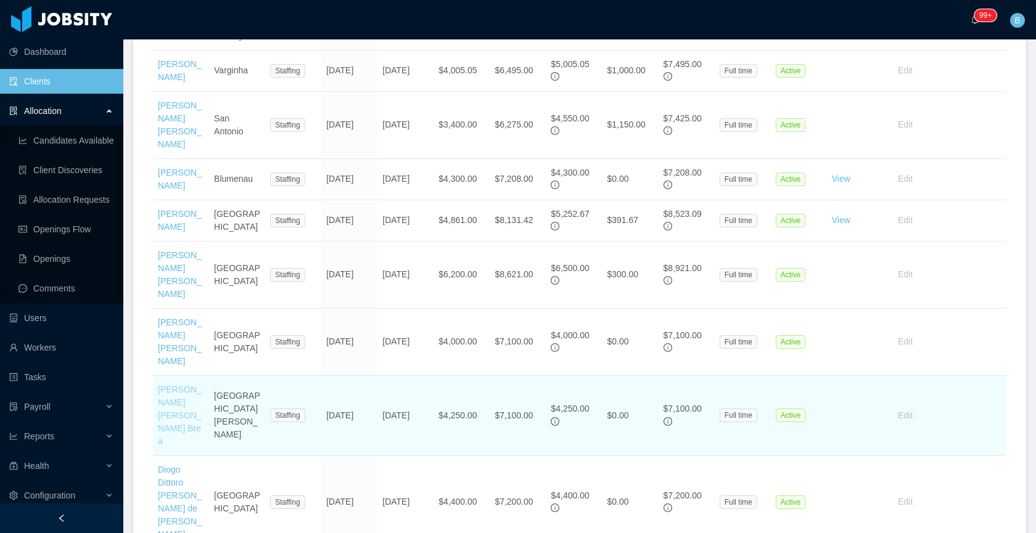
scroll to position [812, 0]
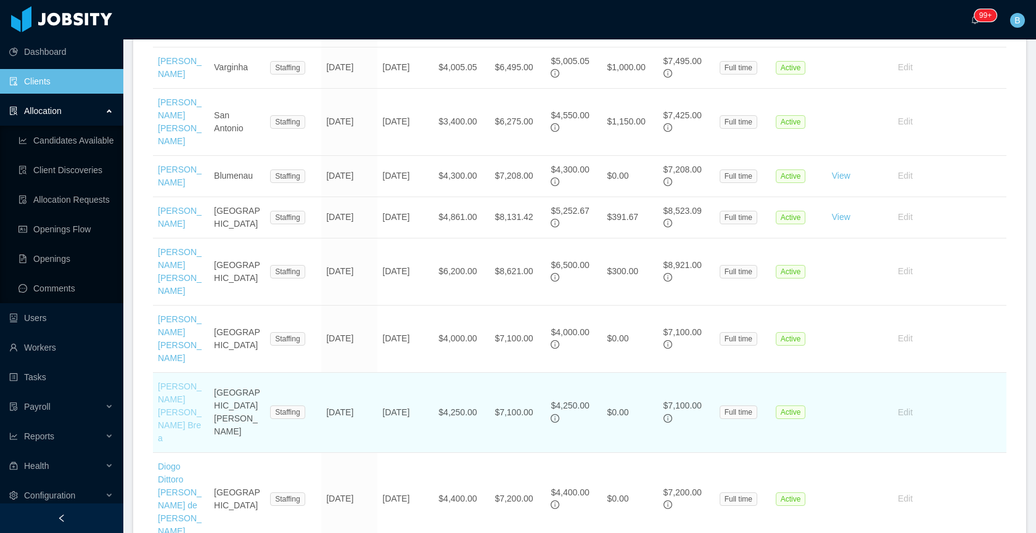
click at [176, 382] on link "Giancarlo David Hernández Brea" at bounding box center [180, 413] width 44 height 62
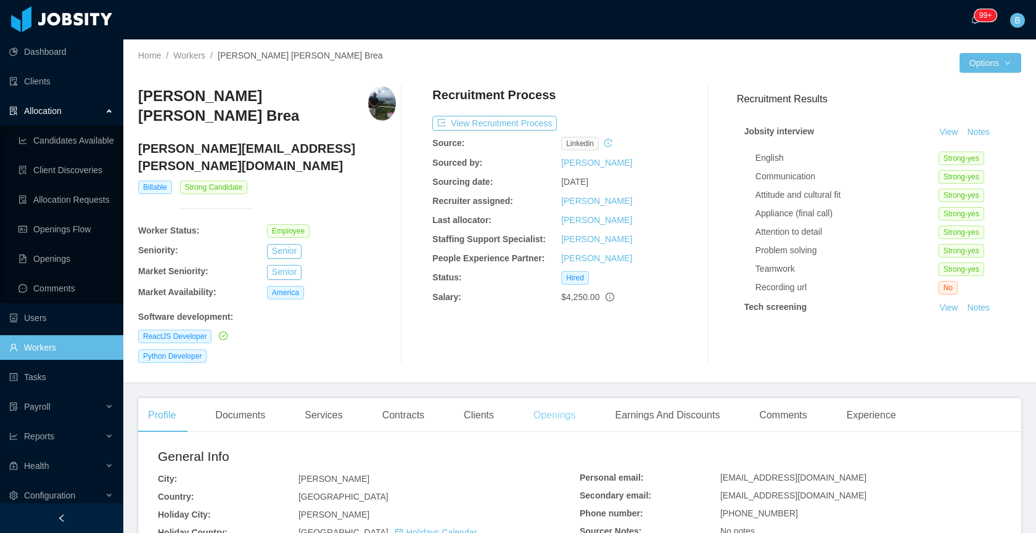
click at [560, 398] on div "Openings" at bounding box center [554, 415] width 62 height 35
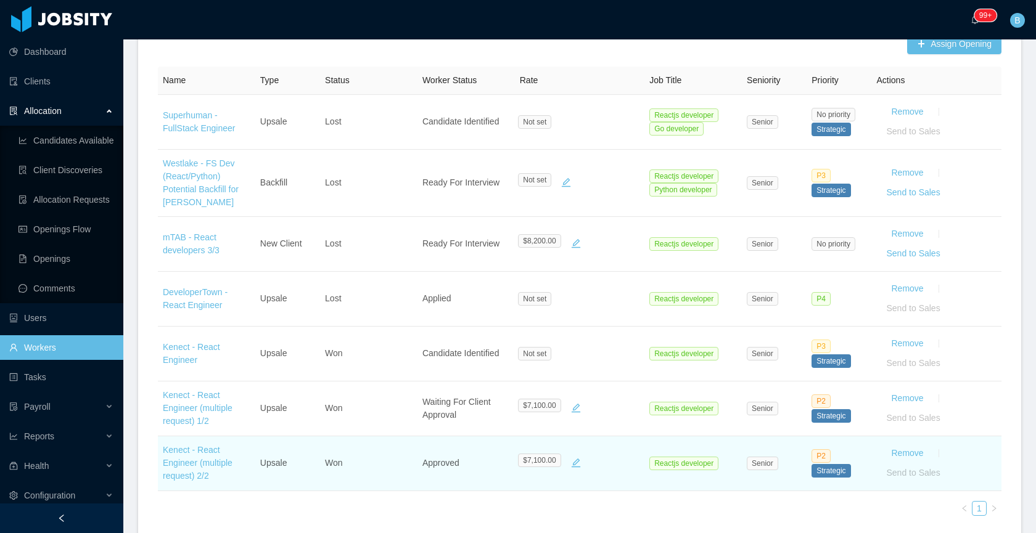
scroll to position [414, 0]
click at [192, 444] on link "Kenect - React Engineer (multiple request) 2/2" at bounding box center [198, 462] width 70 height 36
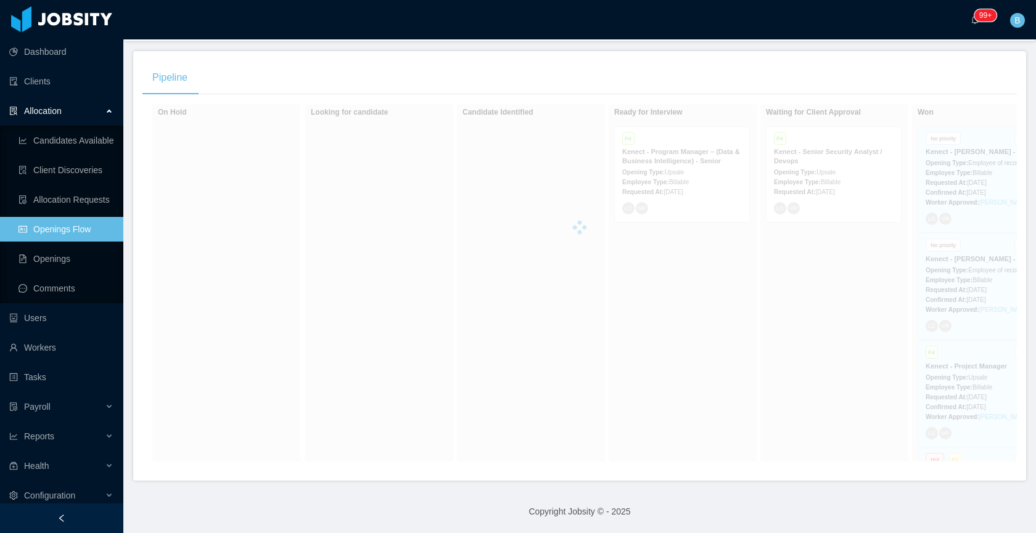
scroll to position [211, 0]
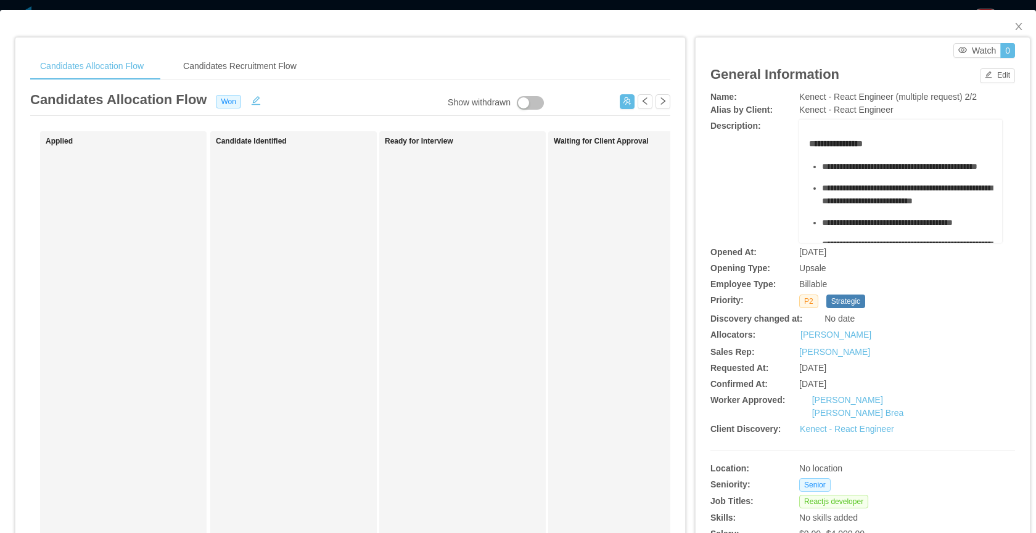
click at [922, 423] on div "Kenect - React Engineer" at bounding box center [876, 429] width 152 height 13
click at [864, 424] on link "Kenect - React Engineer" at bounding box center [847, 429] width 94 height 10
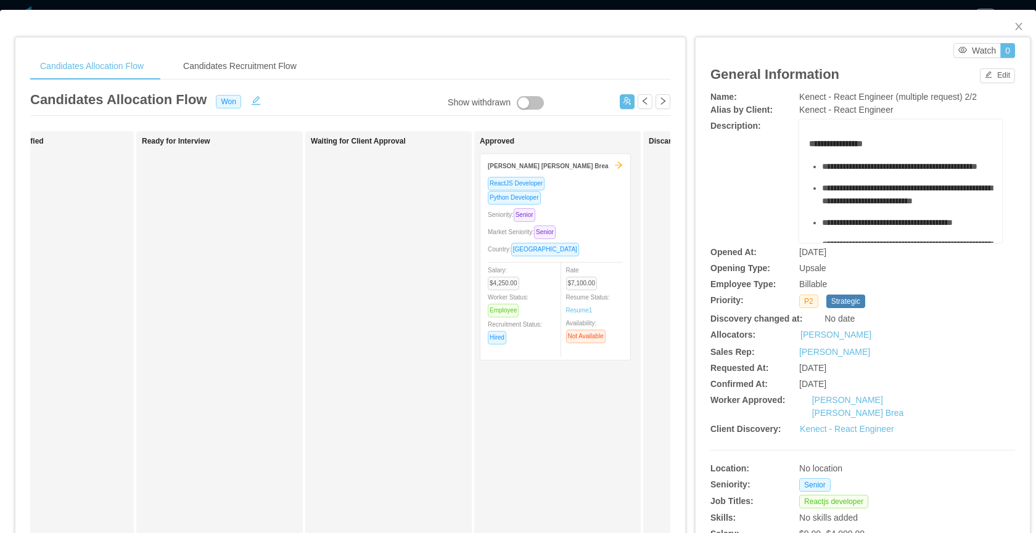
scroll to position [0, 578]
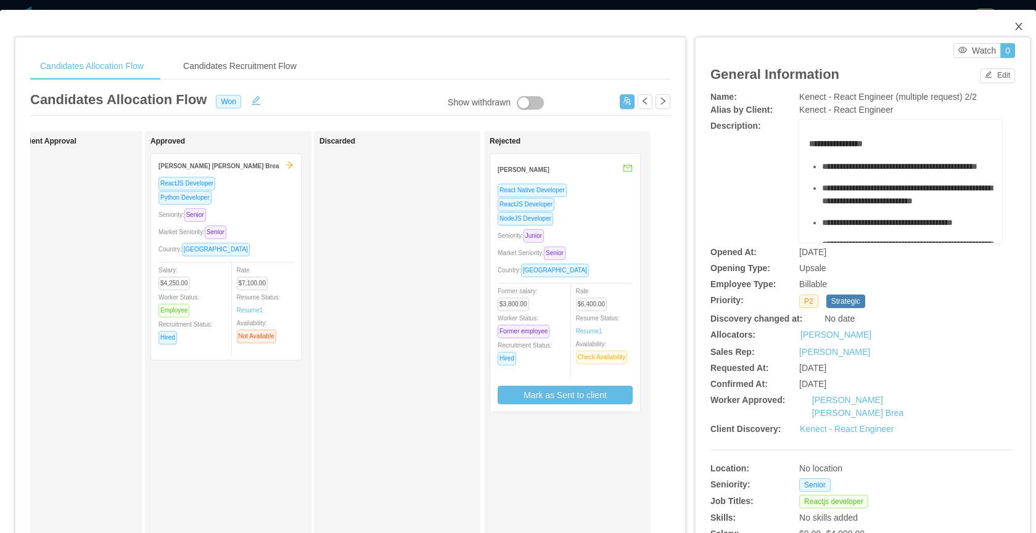
click at [1004, 27] on span "Close" at bounding box center [1018, 27] width 35 height 35
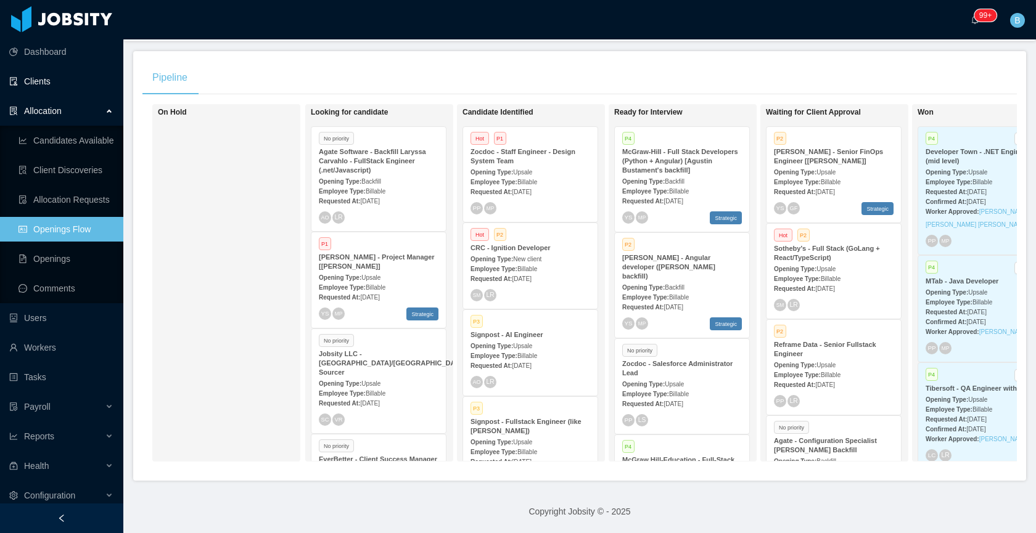
click at [52, 83] on link "Clients" at bounding box center [61, 81] width 104 height 25
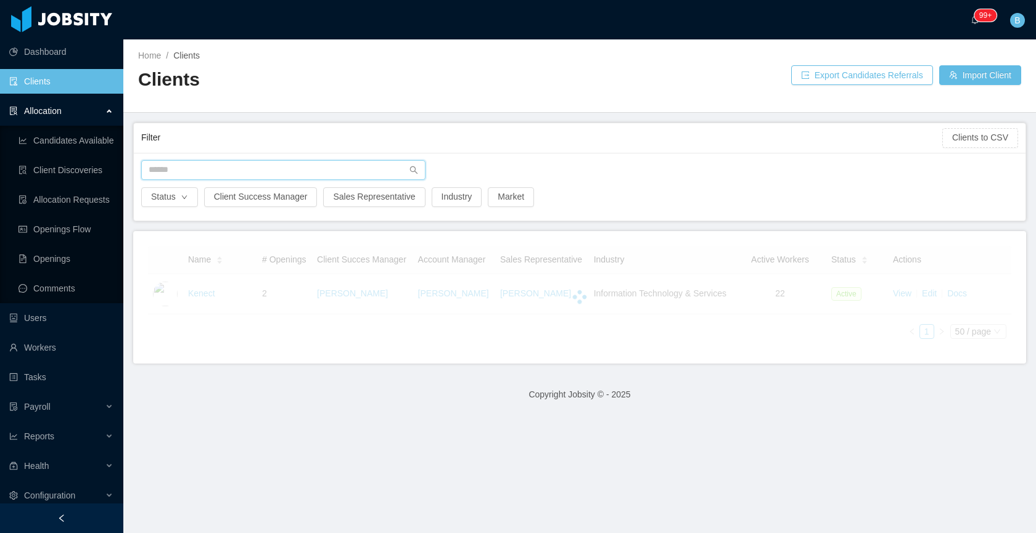
click at [220, 171] on input "text" at bounding box center [283, 170] width 284 height 20
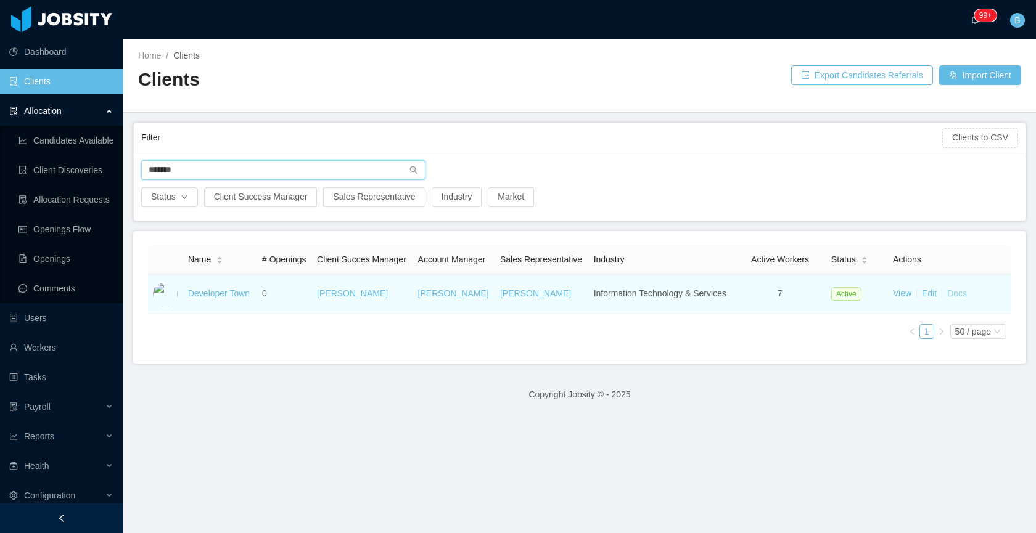
type input "*******"
click at [952, 298] on link "Docs" at bounding box center [957, 293] width 20 height 10
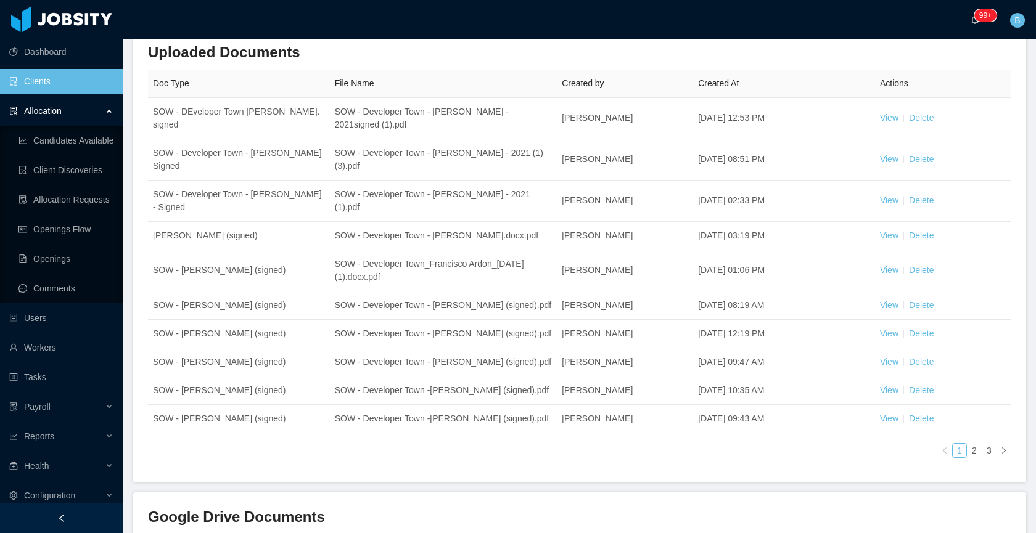
scroll to position [156, 0]
click at [982, 456] on link "3" at bounding box center [989, 449] width 14 height 14
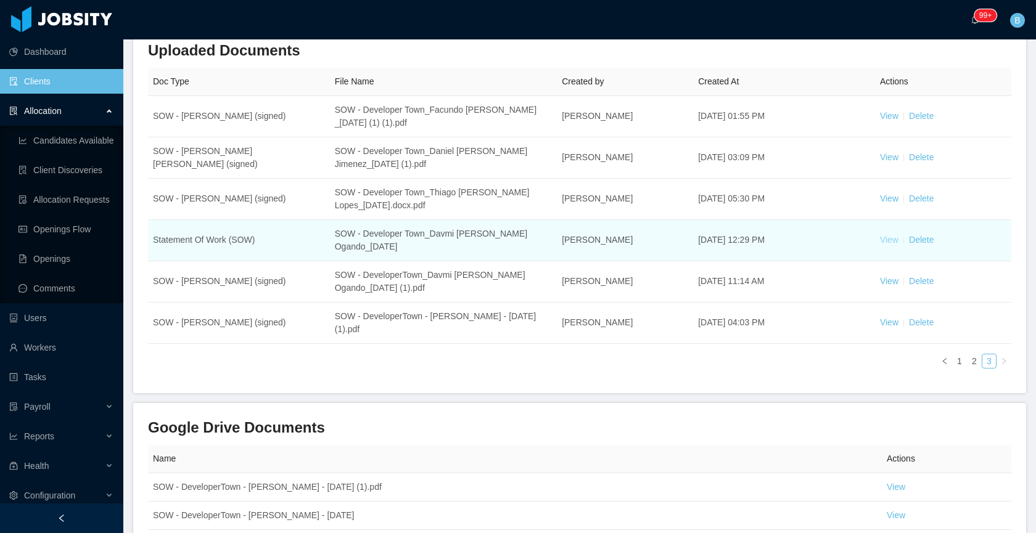
click at [880, 242] on link "View" at bounding box center [889, 240] width 18 height 10
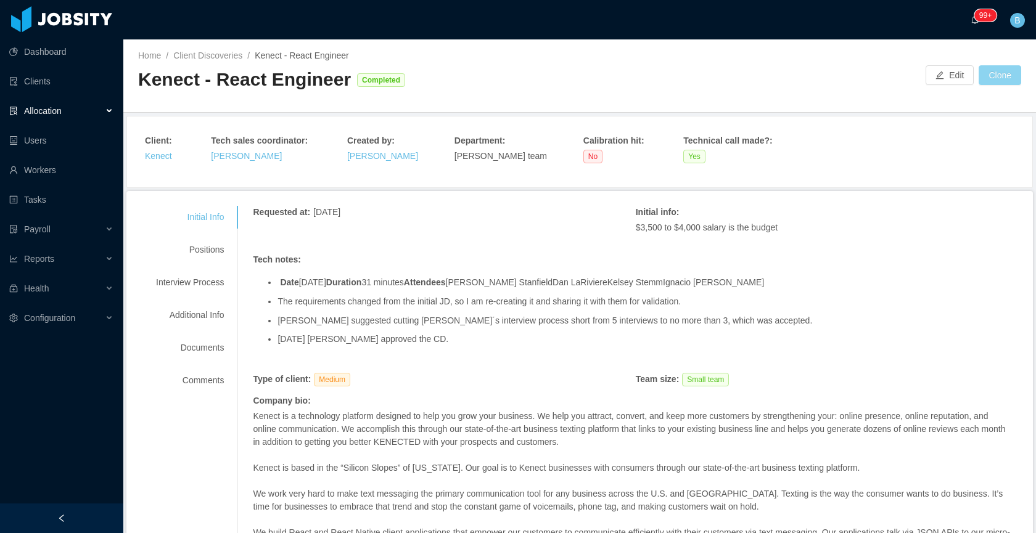
click at [1003, 79] on button "Clone" at bounding box center [999, 75] width 43 height 20
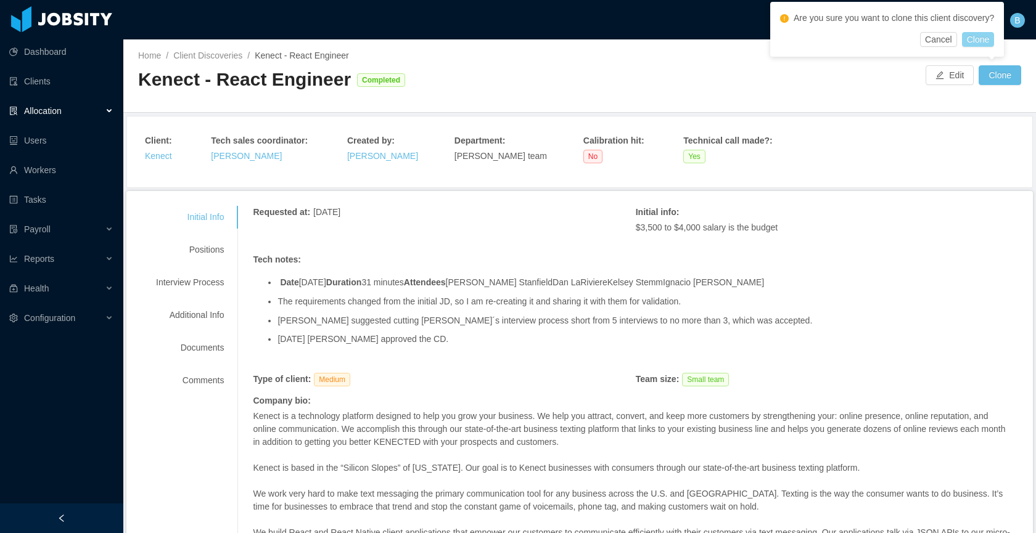
click at [992, 38] on button "Clone" at bounding box center [978, 39] width 33 height 15
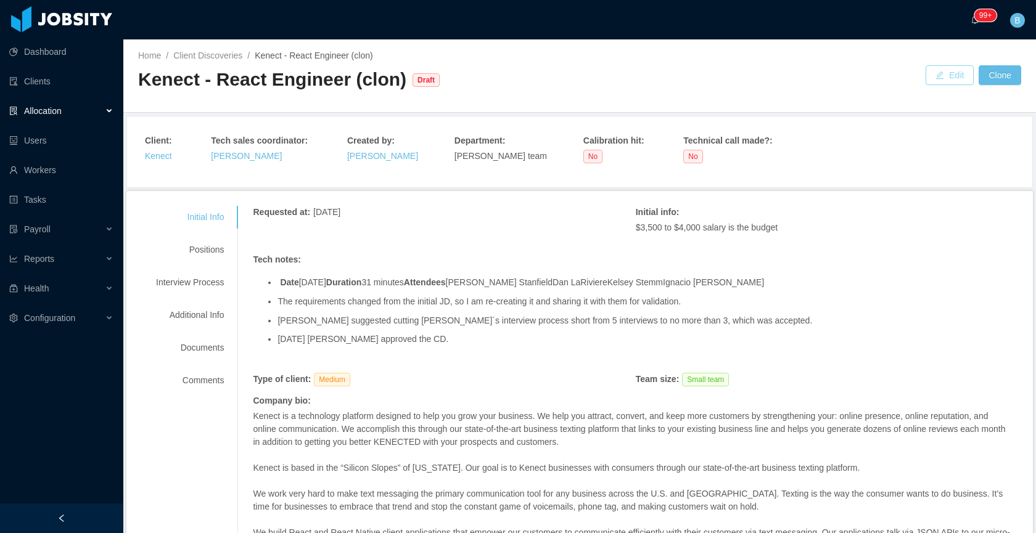
click at [944, 72] on button "Edit" at bounding box center [949, 75] width 48 height 20
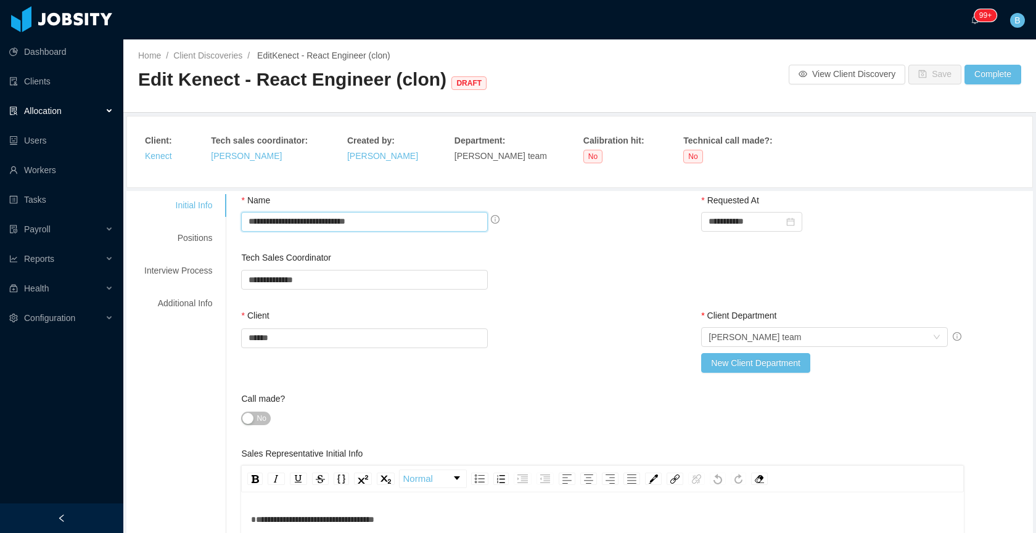
click at [398, 223] on input "**********" at bounding box center [364, 222] width 247 height 20
click at [375, 223] on input "**********" at bounding box center [364, 222] width 247 height 20
paste input "**********"
type input "**********"
click at [361, 272] on input "text" at bounding box center [364, 280] width 247 height 20
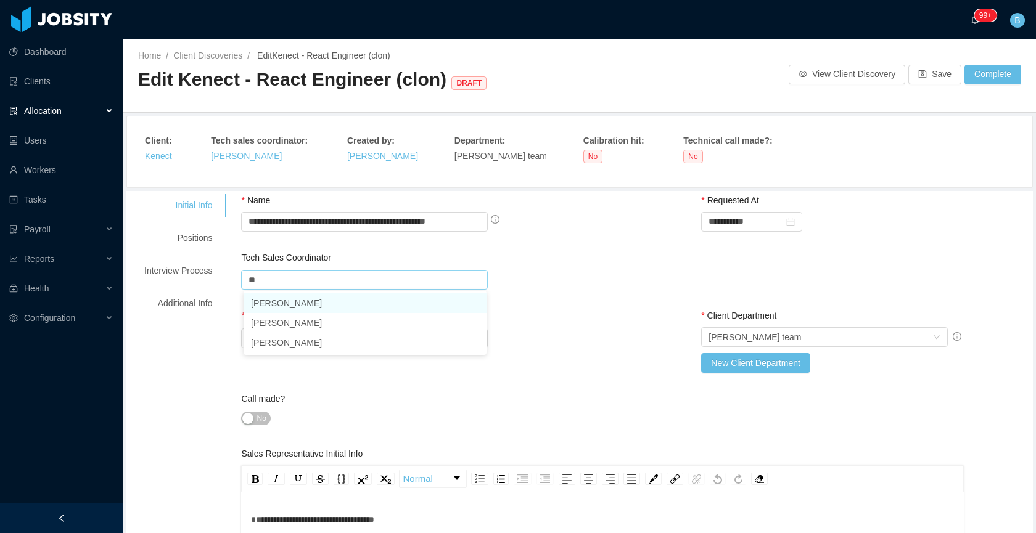
click at [297, 305] on li "[PERSON_NAME]" at bounding box center [364, 303] width 243 height 20
type input "**********"
click at [600, 279] on div "**********" at bounding box center [635, 281] width 788 height 59
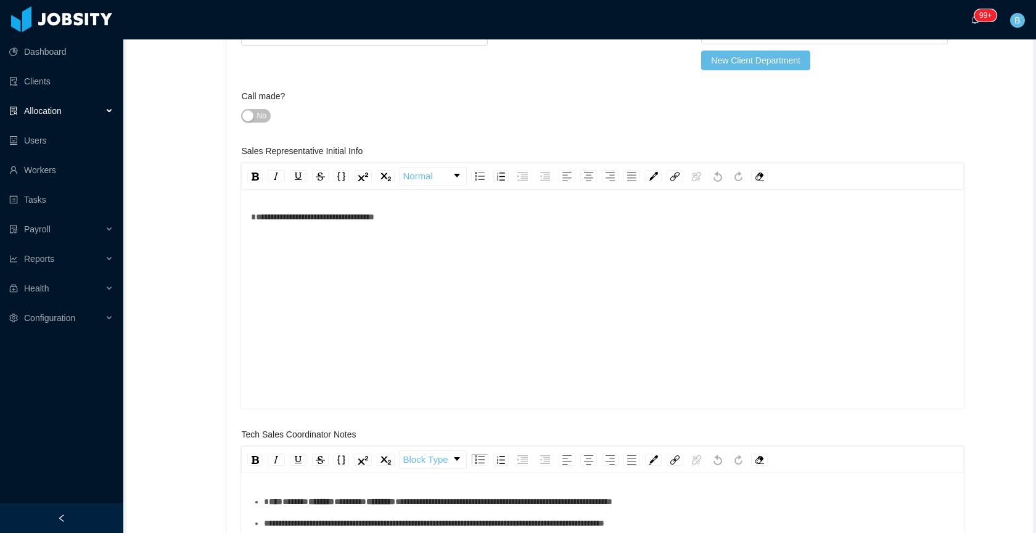
click at [253, 216] on span "**********" at bounding box center [312, 217] width 123 height 9
click at [291, 215] on div "rdw-editor" at bounding box center [602, 217] width 703 height 13
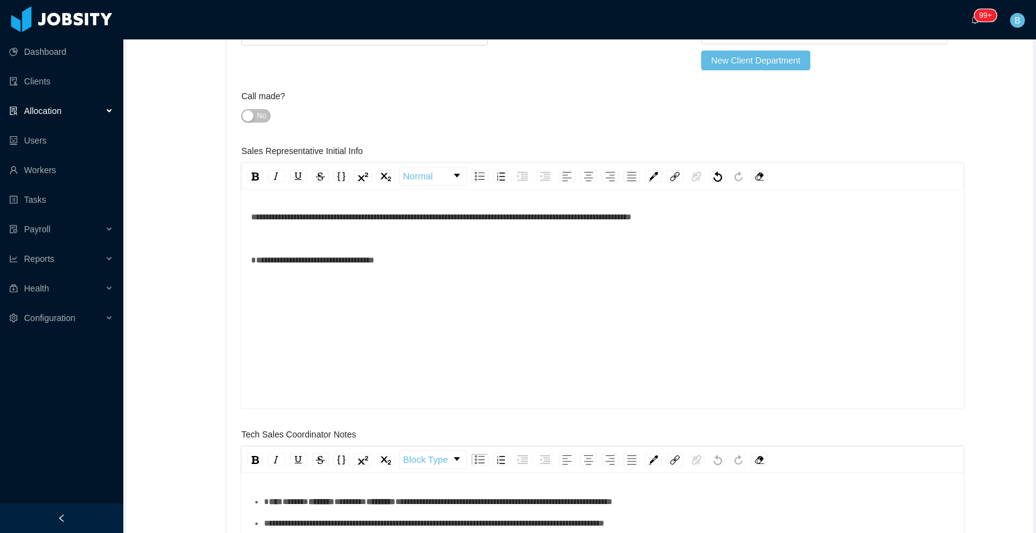
click at [758, 213] on div "**********" at bounding box center [602, 217] width 703 height 13
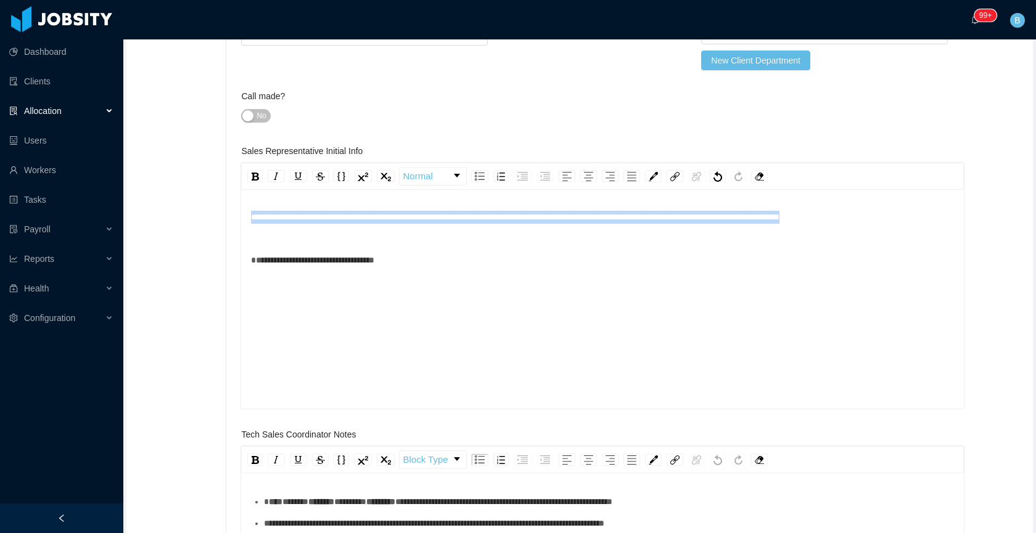
drag, startPoint x: 899, startPoint y: 218, endPoint x: 249, endPoint y: 211, distance: 650.4
click at [243, 221] on div "**********" at bounding box center [602, 301] width 722 height 216
click at [256, 173] on img "rdw-inline-control" at bounding box center [255, 177] width 7 height 8
click at [299, 173] on img "rdw-inline-control" at bounding box center [298, 176] width 10 height 10
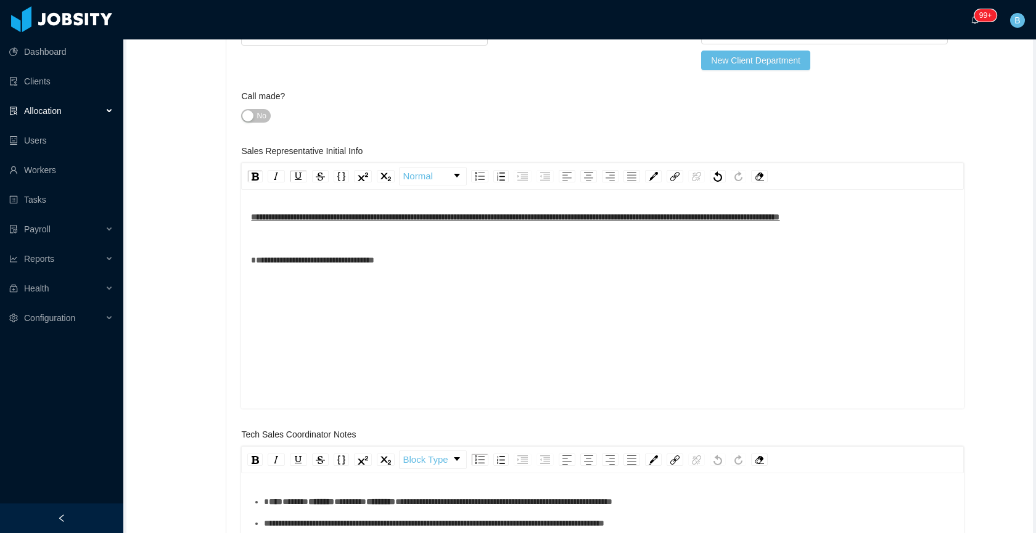
click at [457, 267] on div "**********" at bounding box center [602, 260] width 703 height 13
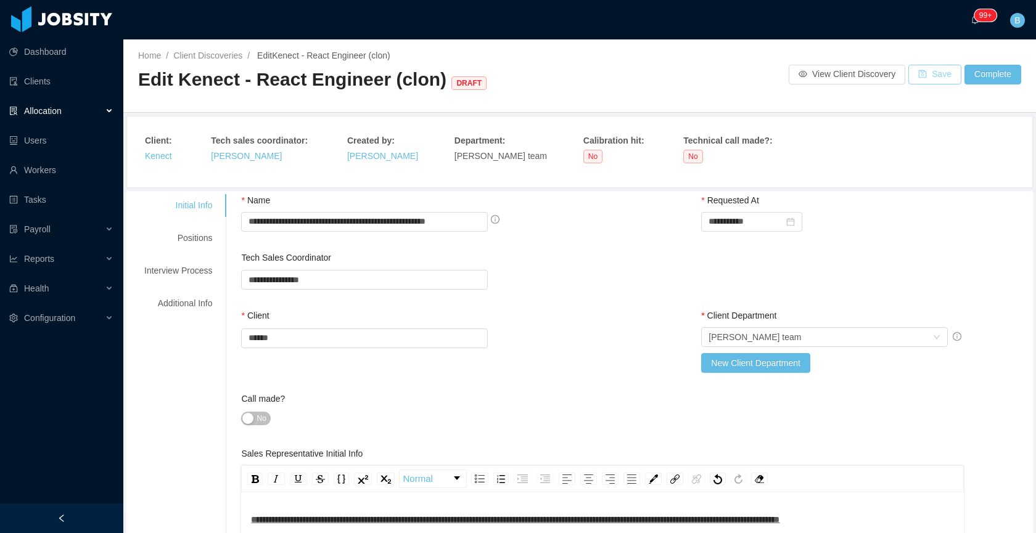
click at [914, 75] on button "Save" at bounding box center [934, 75] width 53 height 20
click at [213, 239] on div "Positions" at bounding box center [177, 238] width 97 height 23
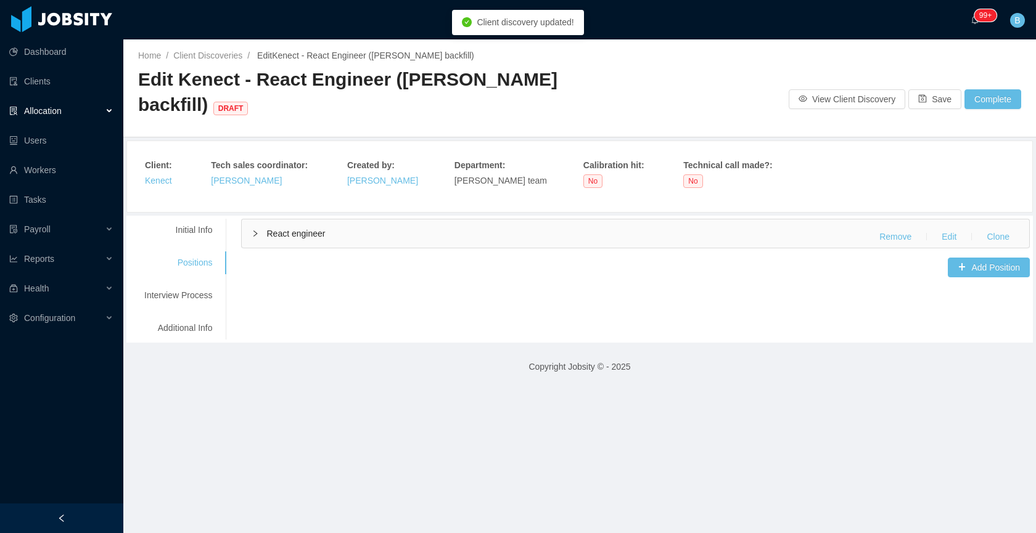
click at [301, 235] on span "React engineer" at bounding box center [295, 234] width 59 height 10
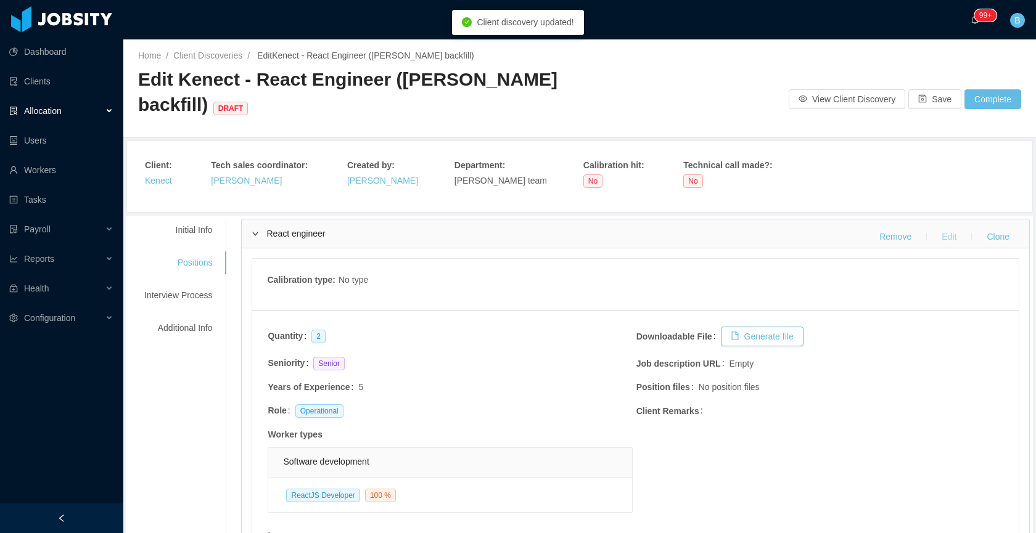
click at [944, 236] on button "Edit" at bounding box center [948, 237] width 35 height 20
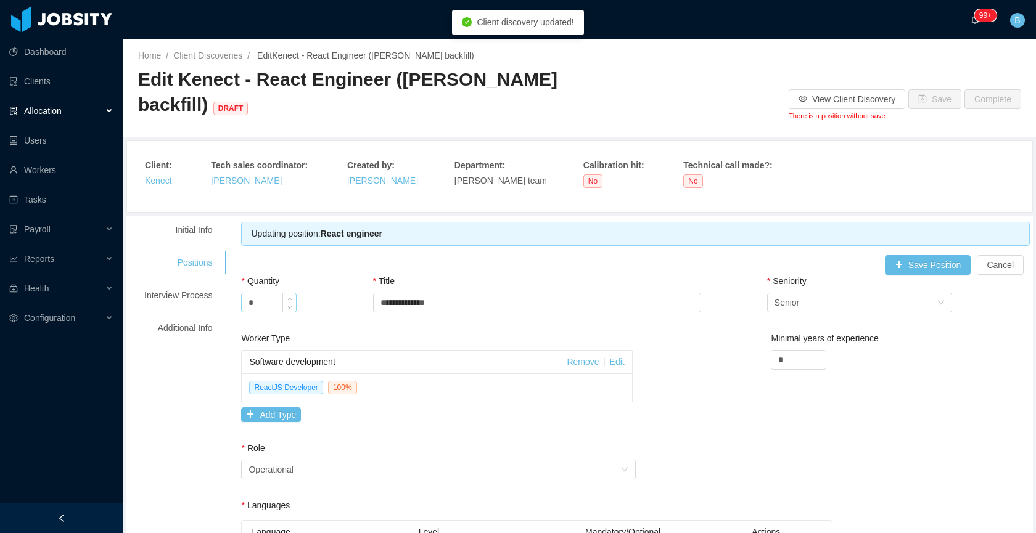
click at [272, 306] on input "*" at bounding box center [269, 302] width 54 height 18
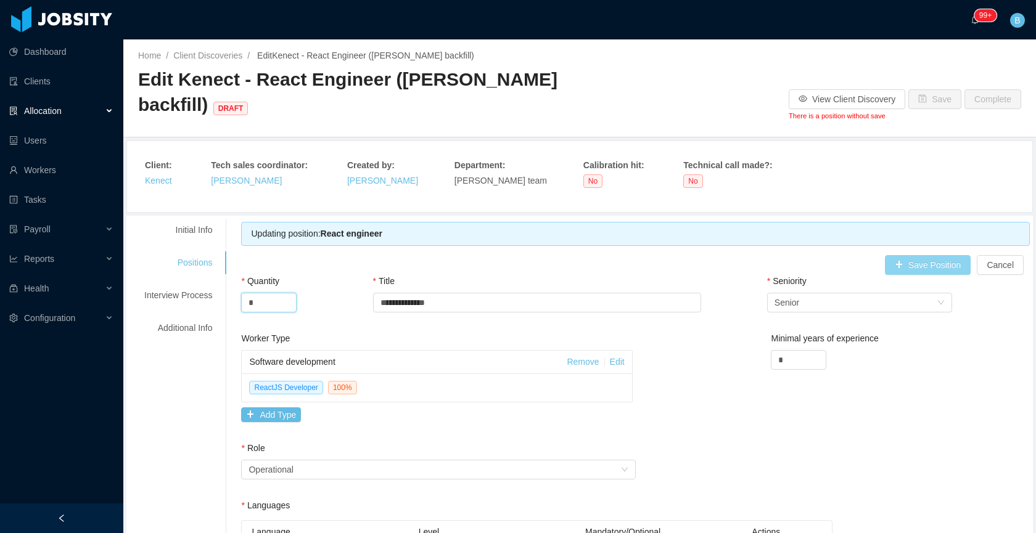
type input "*"
click at [943, 266] on button "Save Position" at bounding box center [928, 265] width 86 height 20
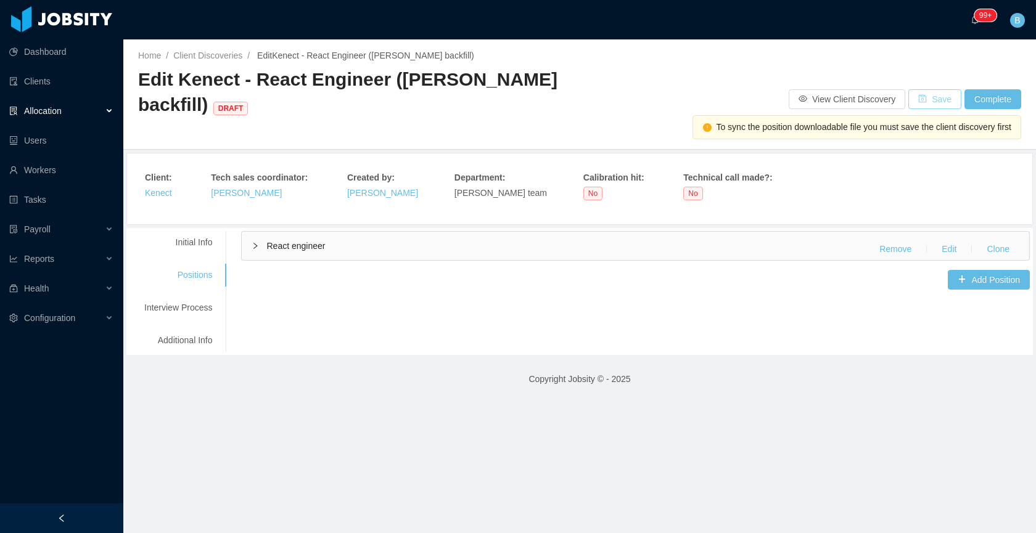
click at [932, 100] on button "Save" at bounding box center [934, 99] width 53 height 20
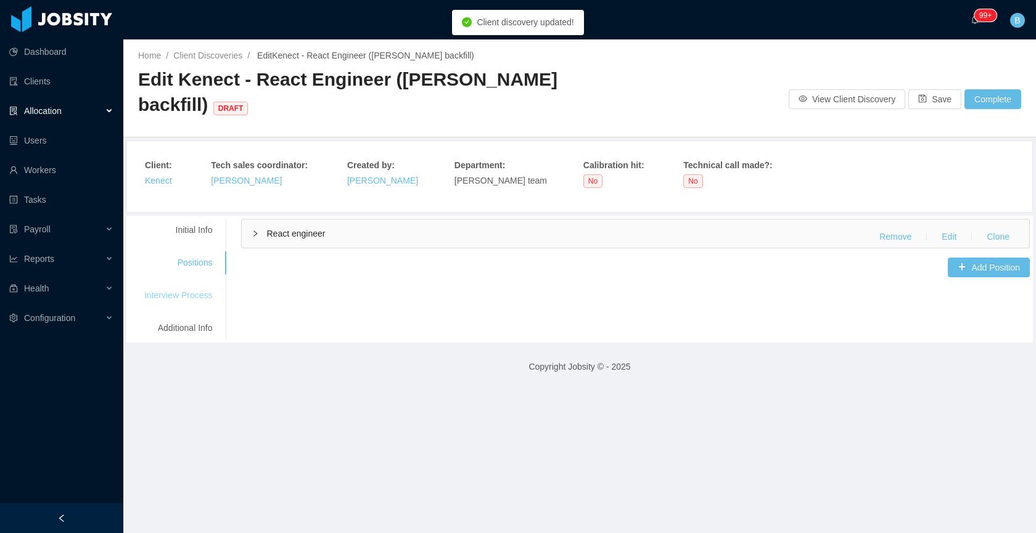
click at [190, 303] on div "Interview Process" at bounding box center [177, 295] width 97 height 23
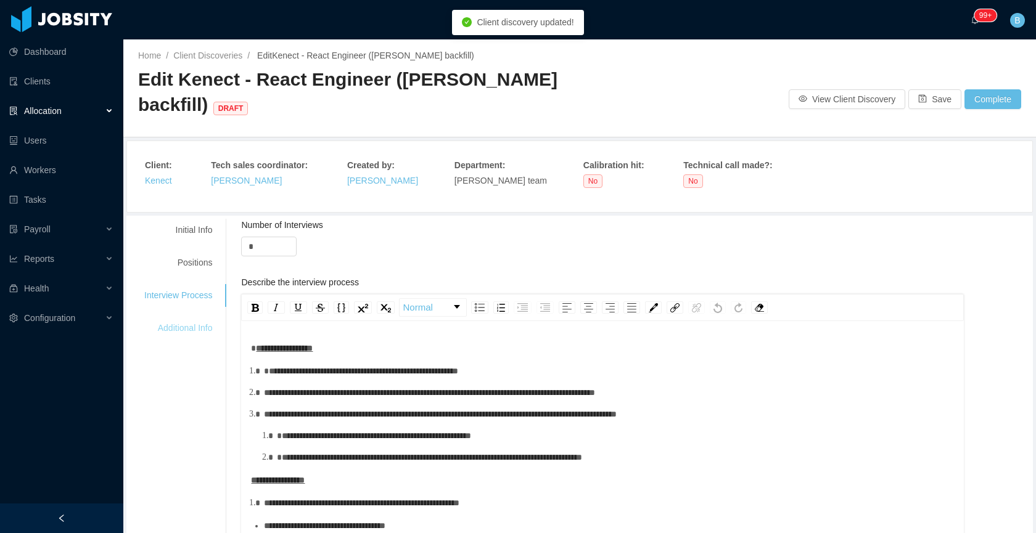
click at [168, 321] on div "Additional Info" at bounding box center [177, 328] width 97 height 23
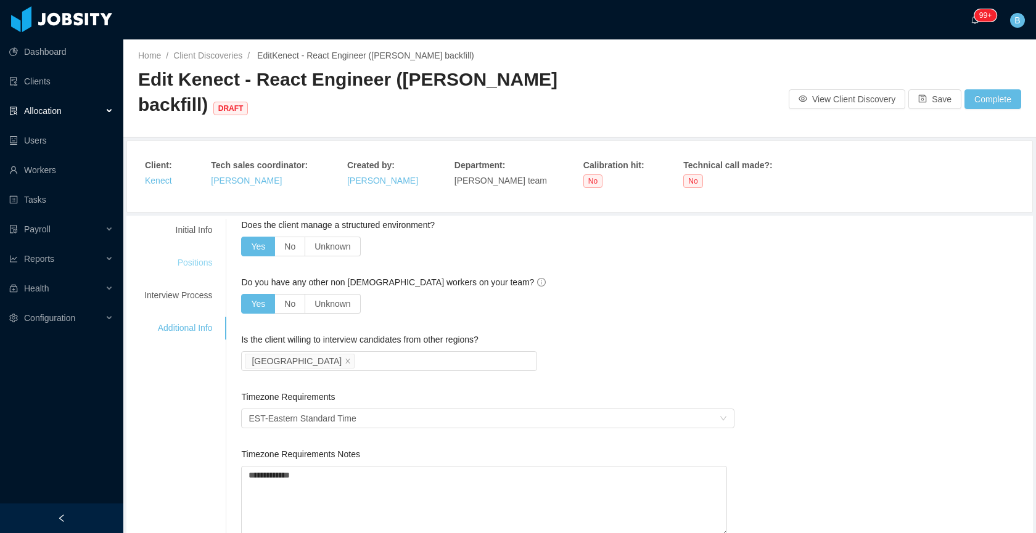
click at [197, 261] on div "Positions" at bounding box center [177, 263] width 97 height 23
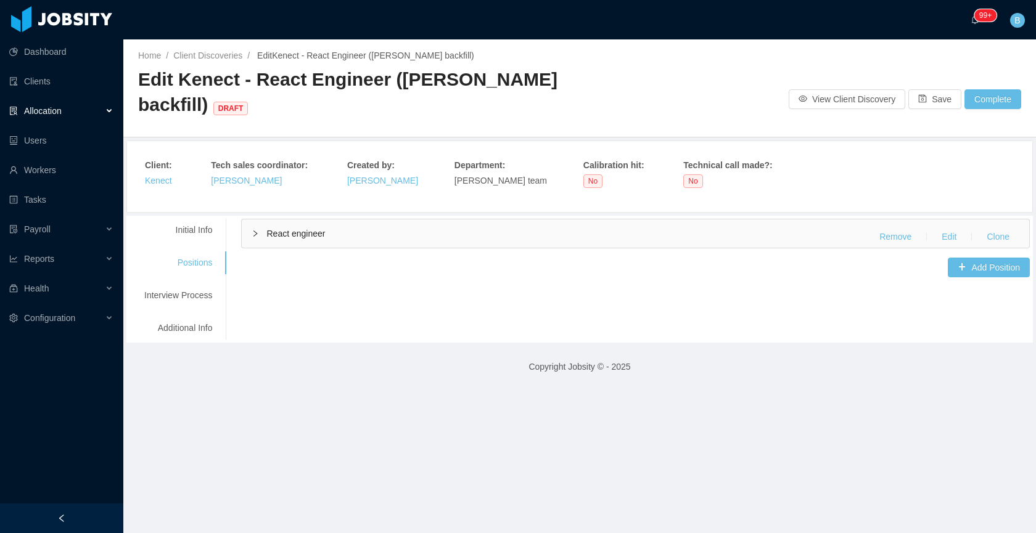
click at [508, 237] on div "React engineer Remove Edit Clone" at bounding box center [635, 233] width 787 height 28
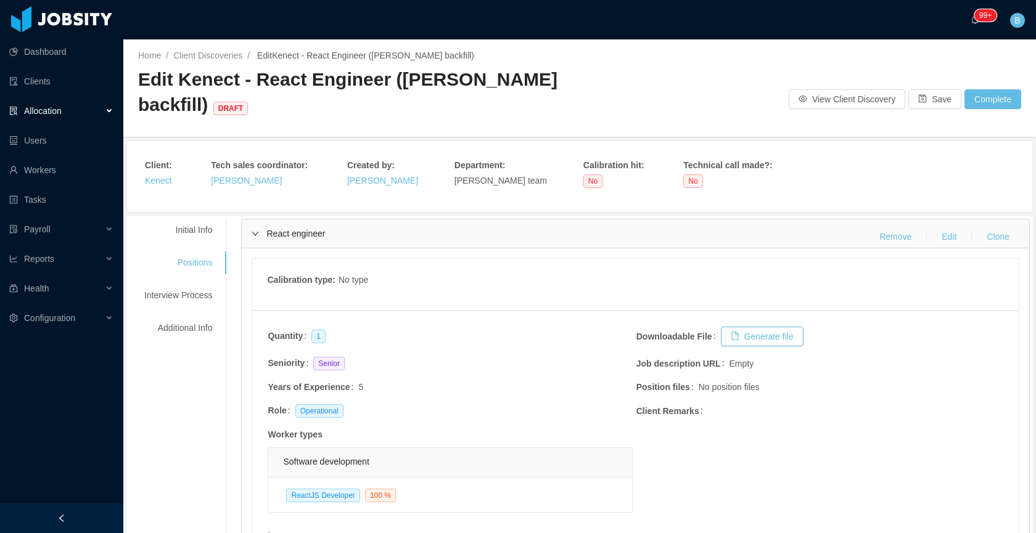
click at [508, 237] on div "React engineer Remove Edit Clone" at bounding box center [635, 233] width 787 height 28
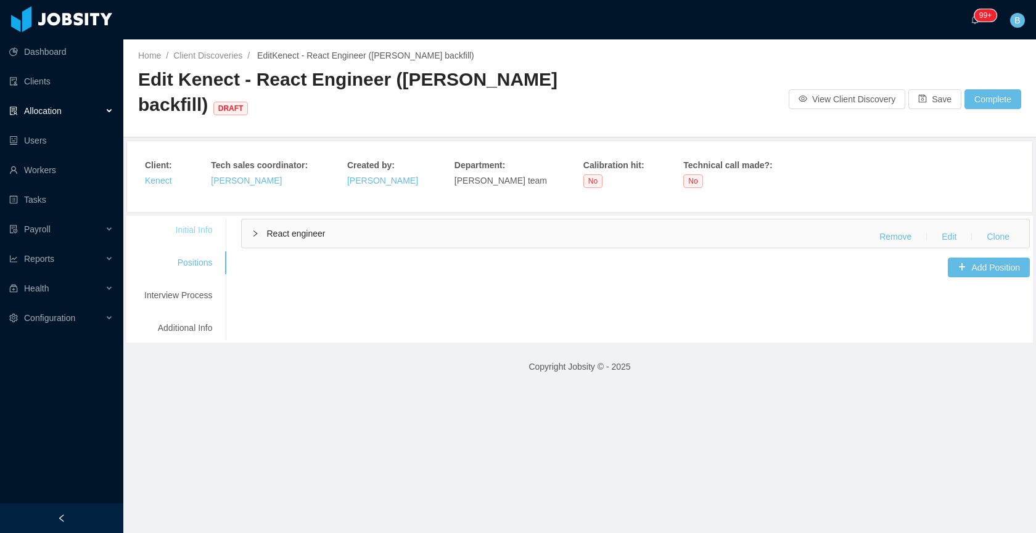
click at [195, 235] on div "Initial Info" at bounding box center [177, 230] width 97 height 23
